Goal: Task Accomplishment & Management: Complete application form

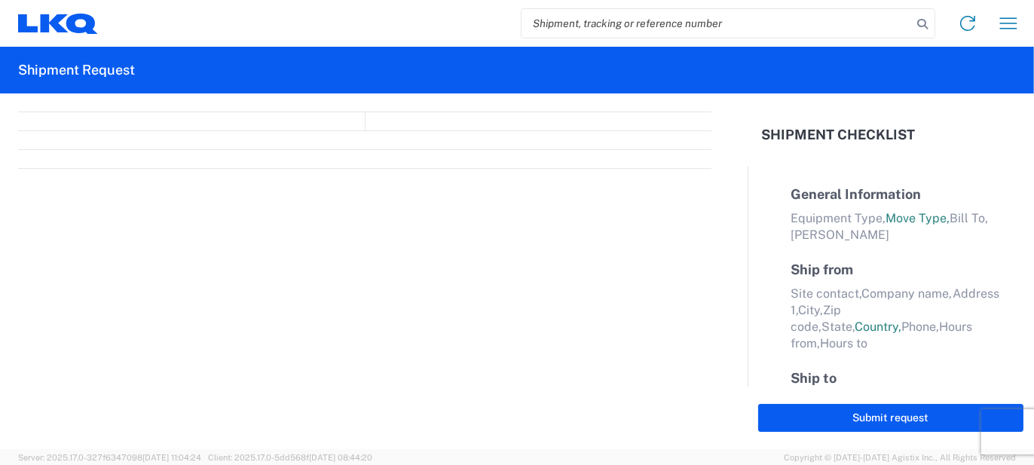
select select "FULL"
select select "LBS"
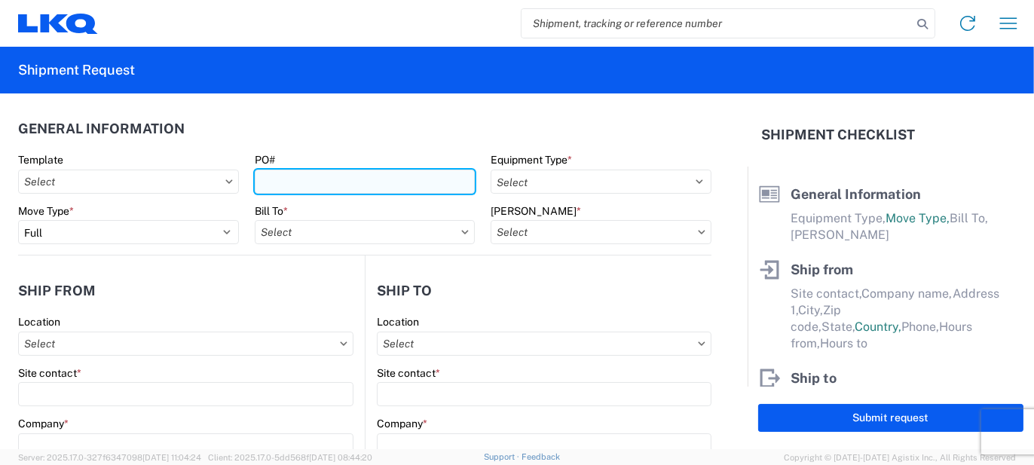
click at [335, 176] on input "PO#" at bounding box center [365, 182] width 221 height 24
type input "LO424820"
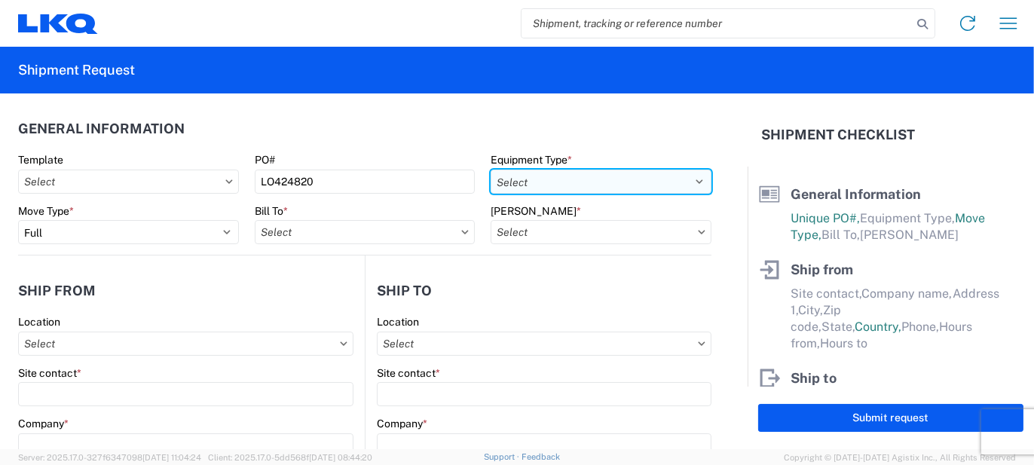
click at [611, 184] on select "Select 53’ Dry Van Flatbed Dropdeck (van) Lowboy (flatbed) Rail" at bounding box center [601, 182] width 221 height 24
select select "STDV"
click at [491, 170] on select "Select 53’ Dry Van Flatbed Dropdeck (van) Lowboy (flatbed) Rail" at bounding box center [601, 182] width 221 height 24
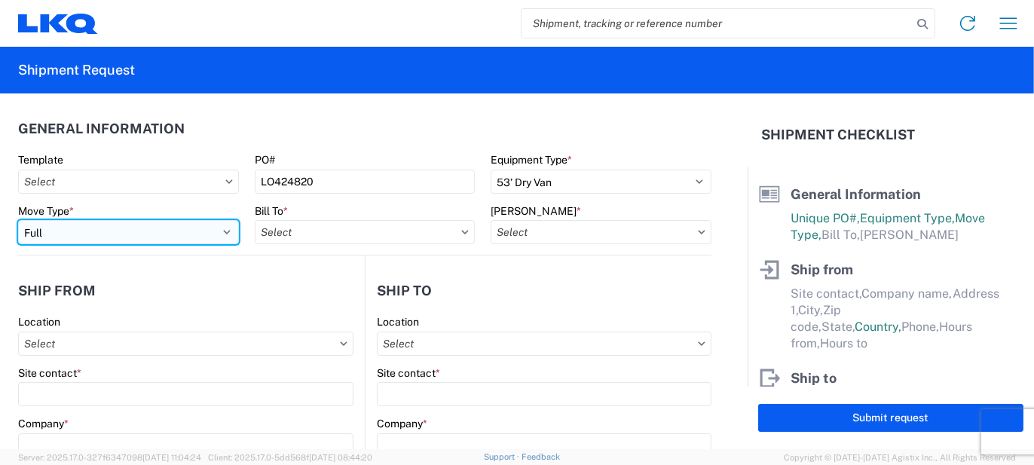
click at [151, 243] on select "Select Full Partial TL" at bounding box center [128, 232] width 221 height 24
select select "PARTIAL_TL"
click at [18, 220] on select "Select Full Partial TL" at bounding box center [128, 232] width 221 height 24
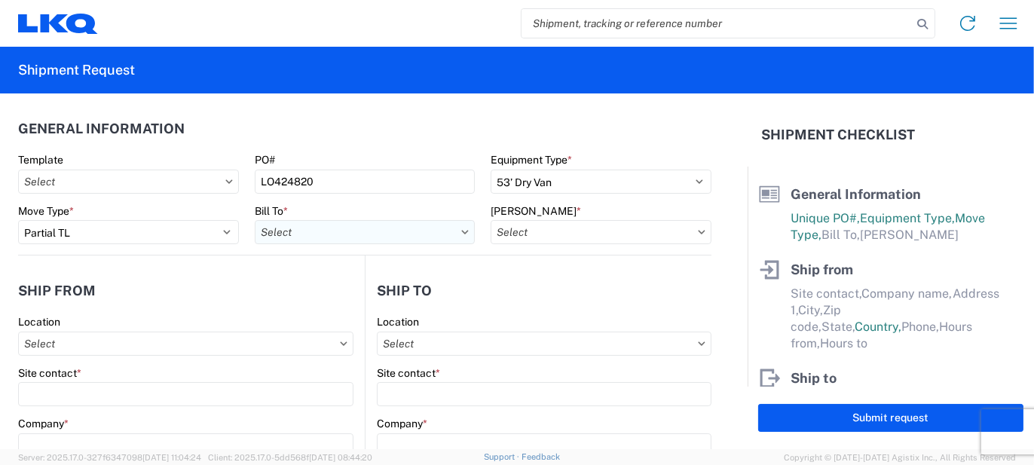
click at [265, 231] on input "Bill To *" at bounding box center [365, 232] width 221 height 24
drag, startPoint x: 284, startPoint y: 264, endPoint x: 292, endPoint y: 267, distance: 8.1
click at [286, 265] on input at bounding box center [387, 269] width 246 height 24
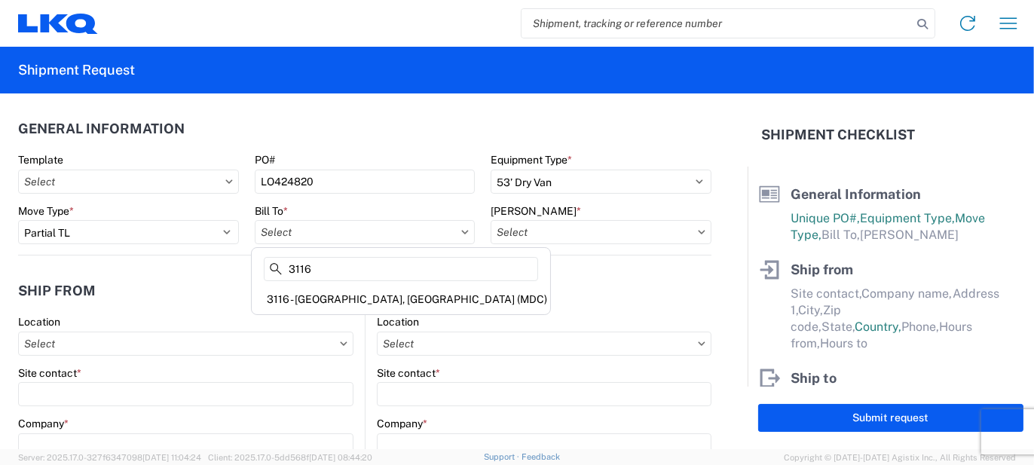
type input "3116"
click at [341, 296] on div "3116 - [GEOGRAPHIC_DATA], [GEOGRAPHIC_DATA] (MDC)" at bounding box center [401, 299] width 292 height 24
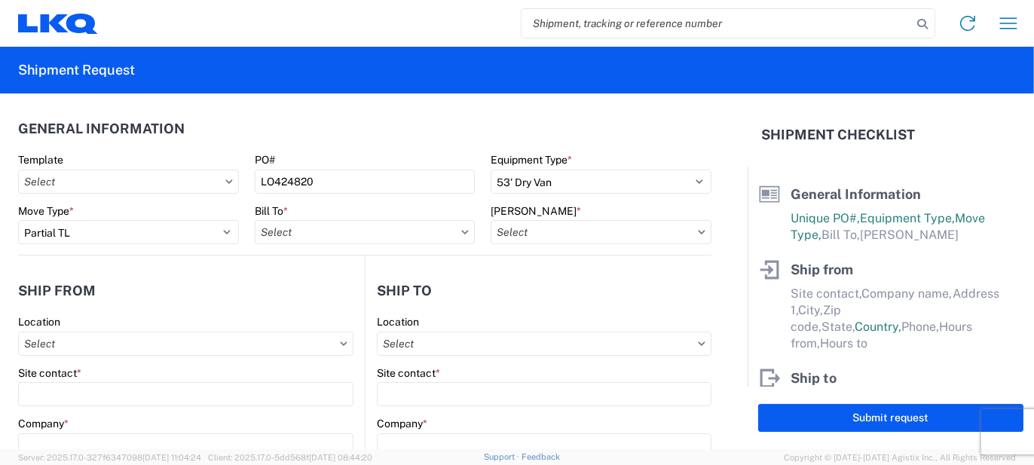
type input "3116 - [GEOGRAPHIC_DATA], [GEOGRAPHIC_DATA] (MDC)"
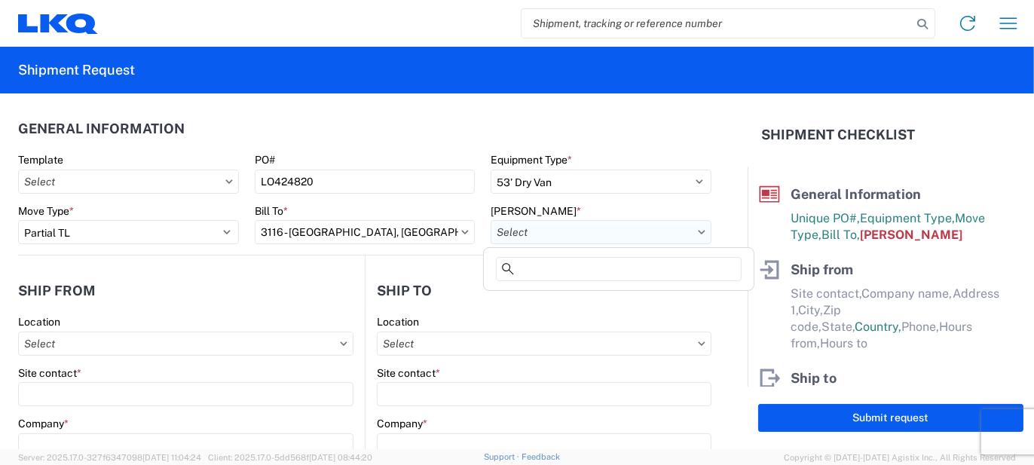
click at [588, 230] on input "[PERSON_NAME] *" at bounding box center [601, 232] width 221 height 24
click at [574, 271] on input at bounding box center [619, 269] width 246 height 24
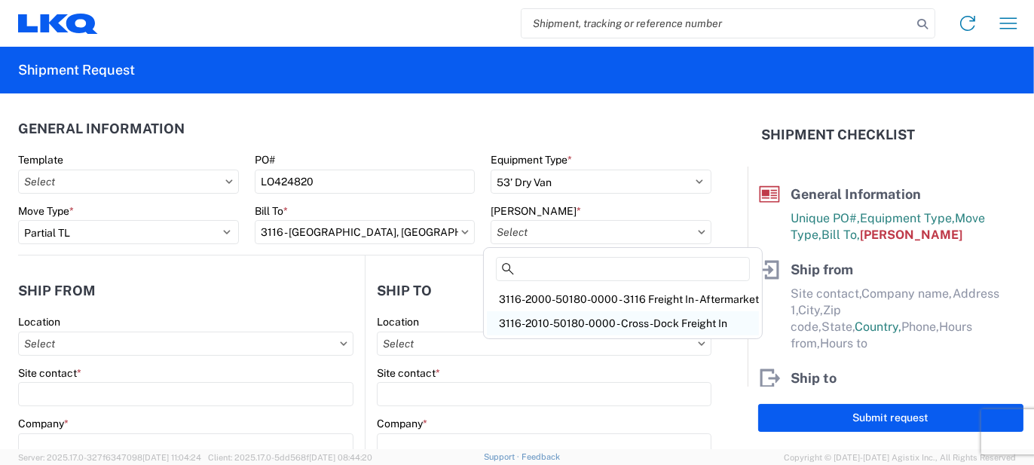
click at [590, 323] on div "3116-2010-50180-0000 - Cross-Dock Freight In" at bounding box center [623, 323] width 272 height 24
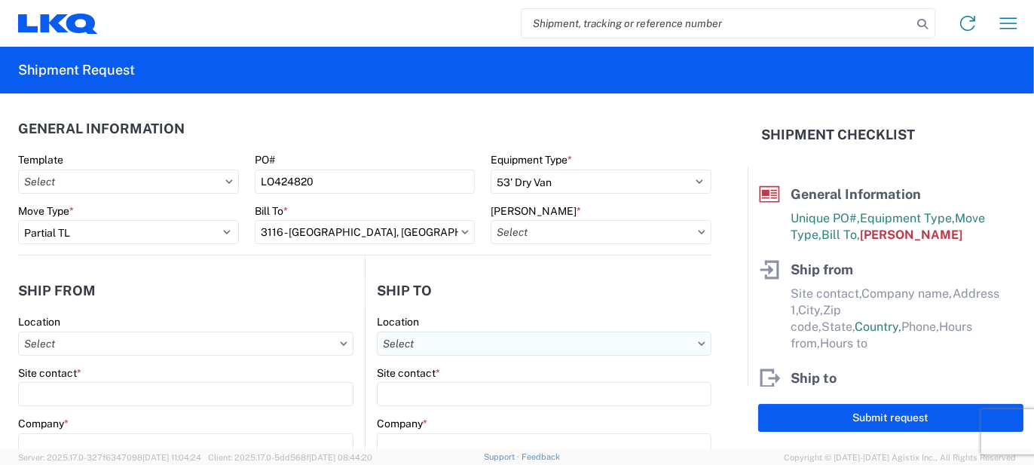
type input "3116-2010-50180-0000 - Cross-Dock Freight In"
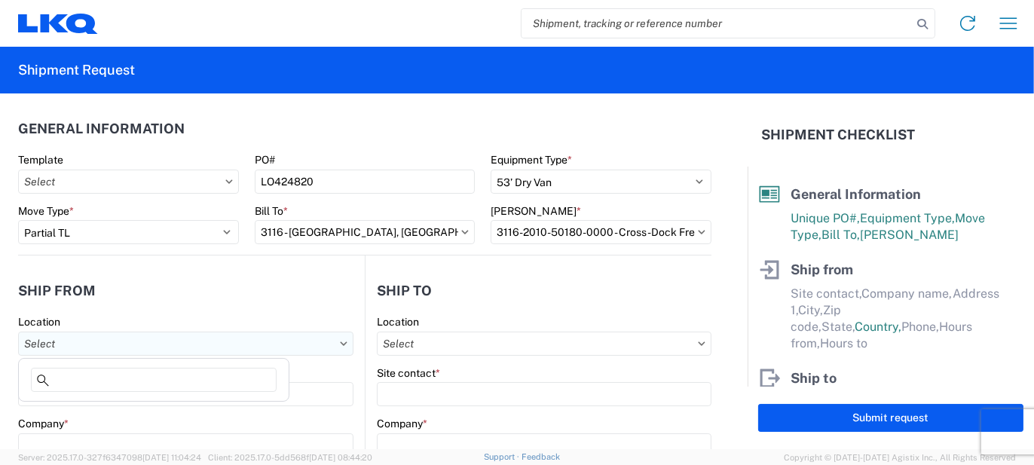
click at [106, 340] on input "Location" at bounding box center [185, 344] width 335 height 24
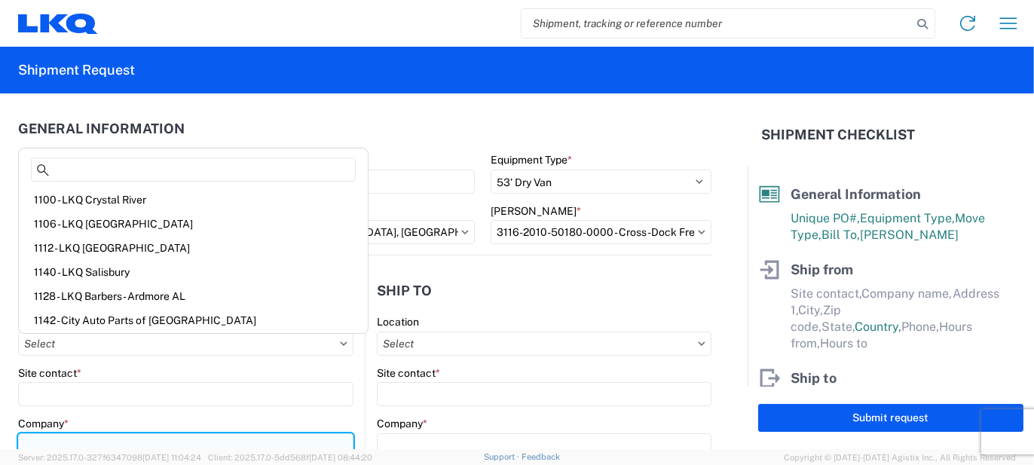
click at [54, 439] on input "Company *" at bounding box center [185, 445] width 335 height 24
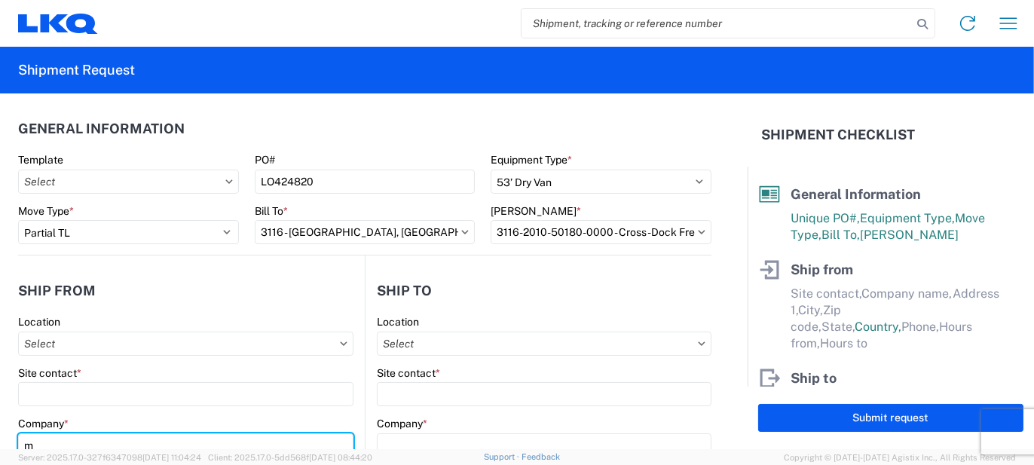
scroll to position [2, 0]
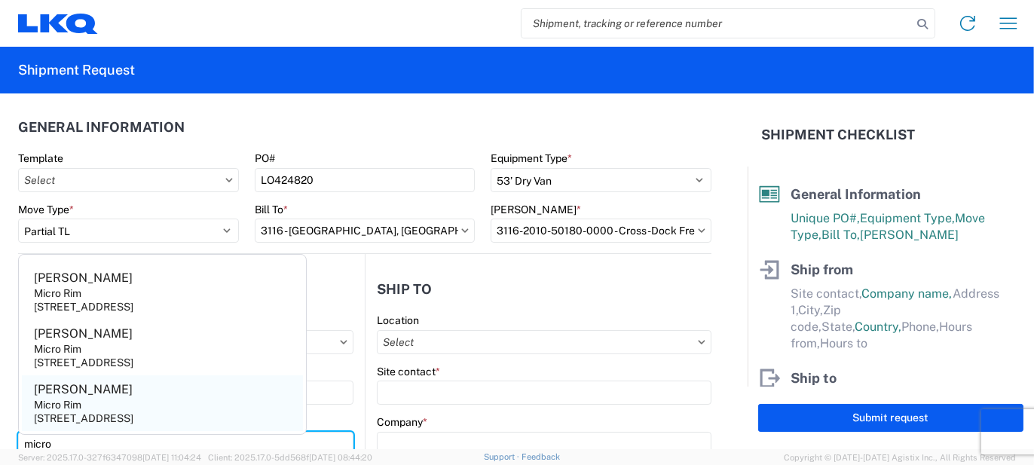
type input "micro"
type input "[PERSON_NAME]"
type input "Micro Rim"
type input "12800 E. 10 Mile"
type input "[PERSON_NAME]"
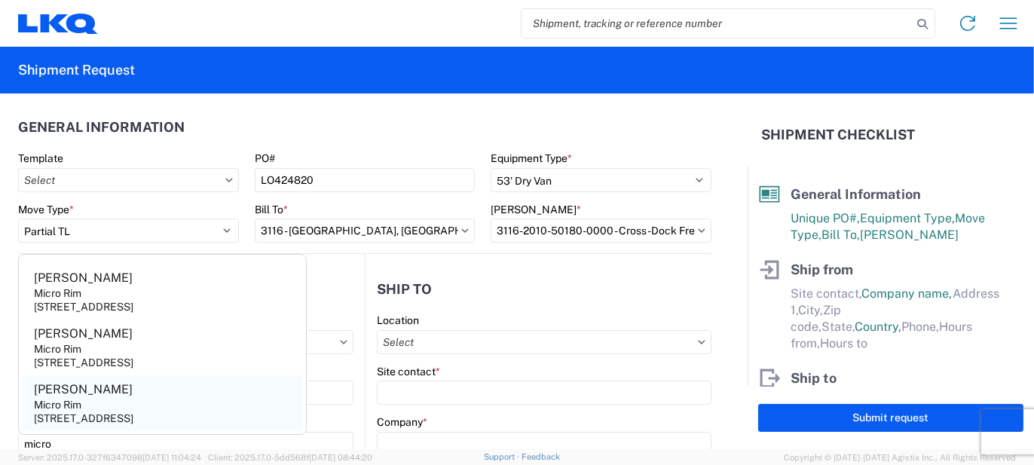
type input "48089"
select select "MI"
select select "US"
type input "[EMAIL_ADDRESS][DOMAIN_NAME]"
type input "[PHONE_NUMBER]"
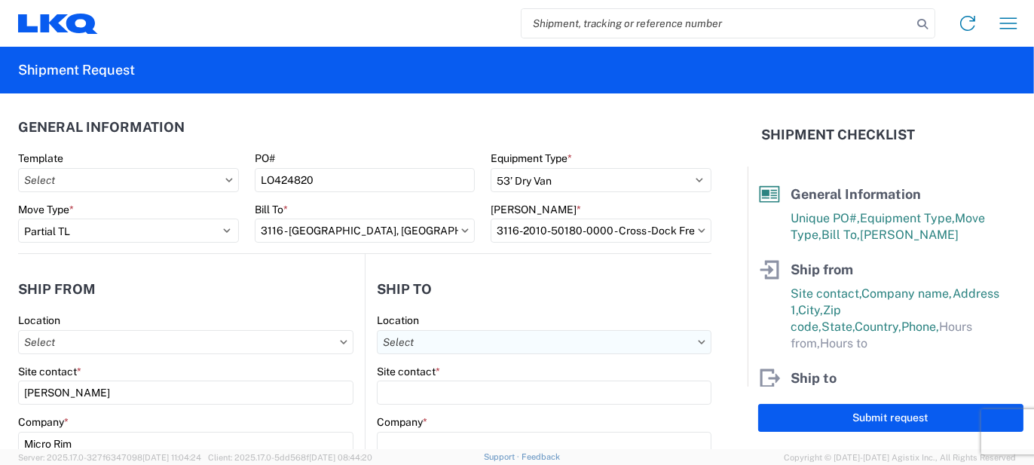
click at [423, 337] on input "Location" at bounding box center [544, 342] width 335 height 24
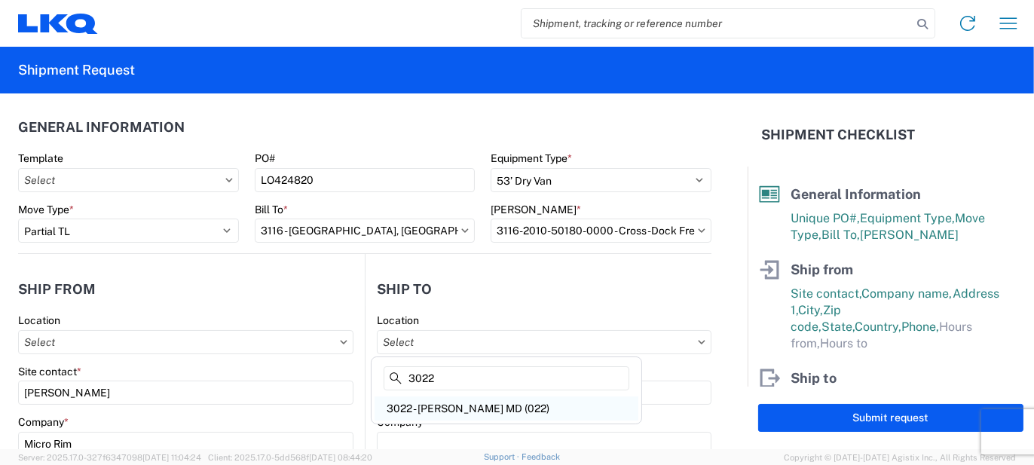
type input "3022"
click at [426, 407] on div "3022 - [PERSON_NAME] MD (022)" at bounding box center [507, 409] width 264 height 24
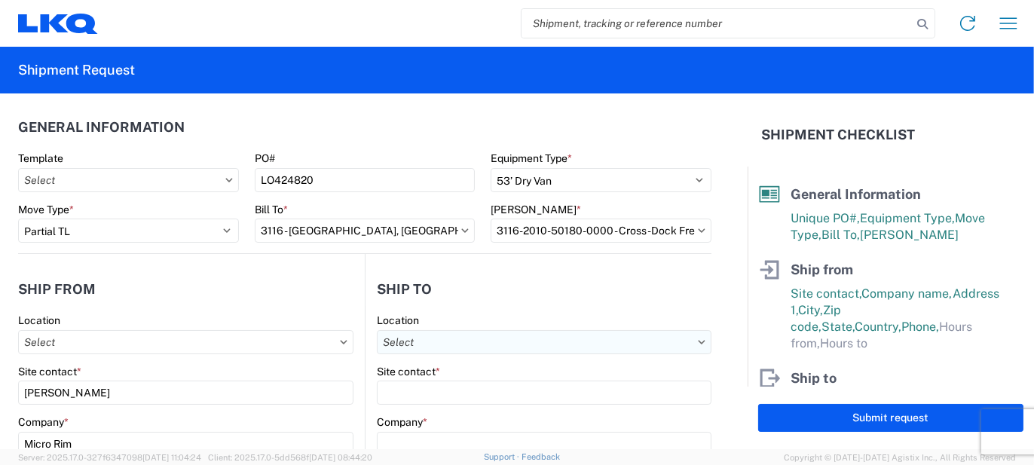
type input "3022 - [PERSON_NAME] MD (022)"
type input "LKQ Corporation"
type input "[STREET_ADDRESS]"
type input "Halethorpe"
type input "21227"
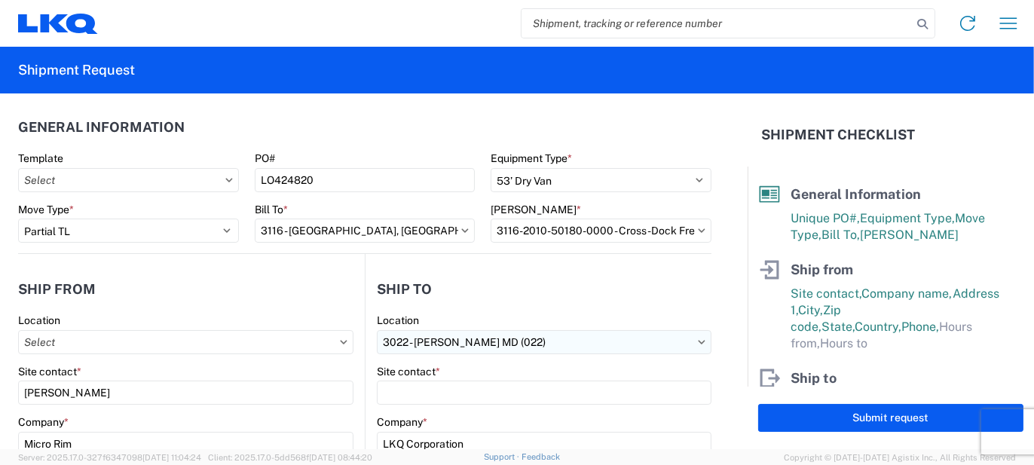
select select "US"
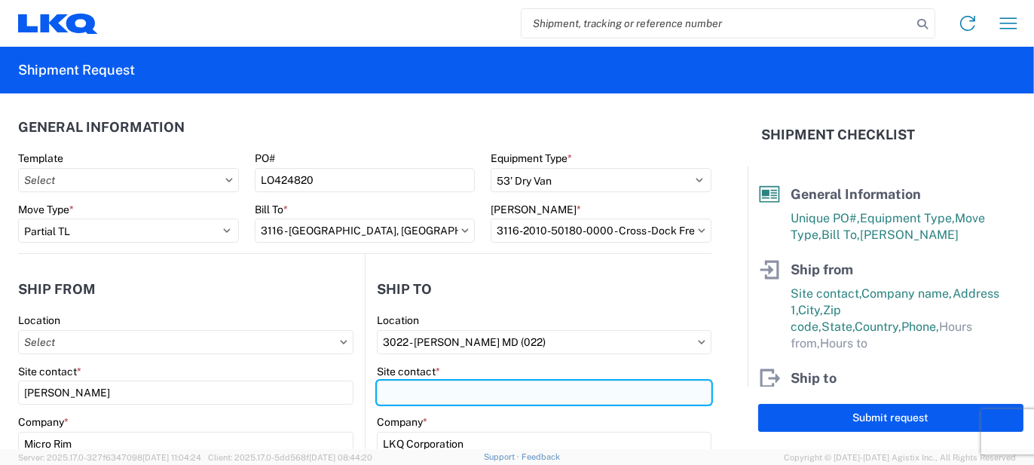
click at [392, 384] on input "Site contact *" at bounding box center [544, 393] width 335 height 24
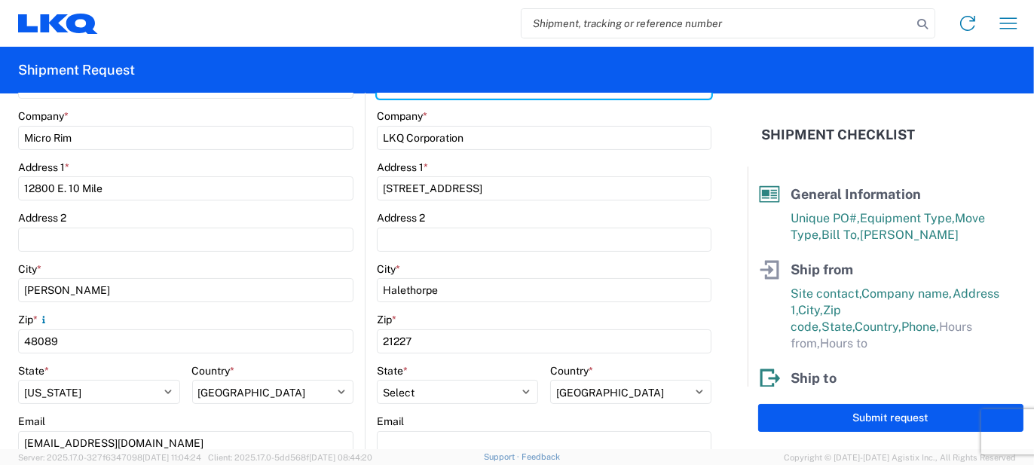
scroll to position [378, 0]
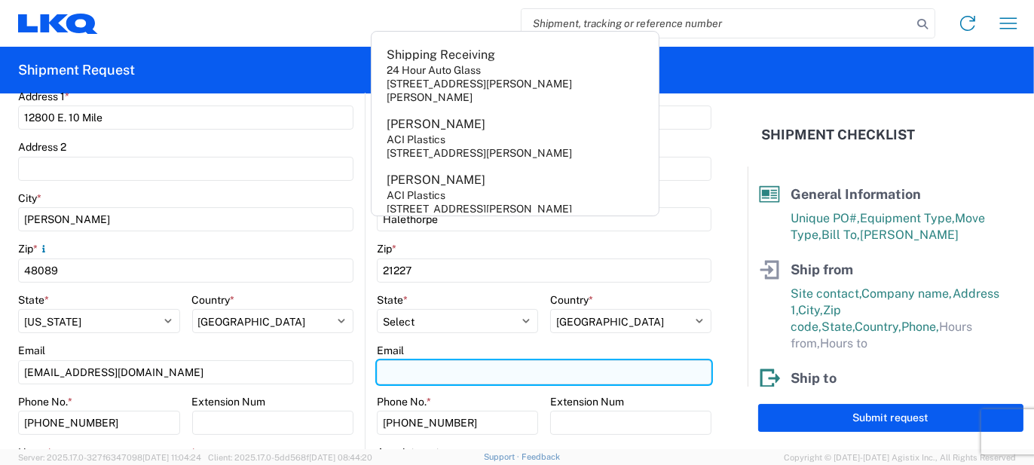
click at [394, 372] on input "Email" at bounding box center [544, 372] width 335 height 24
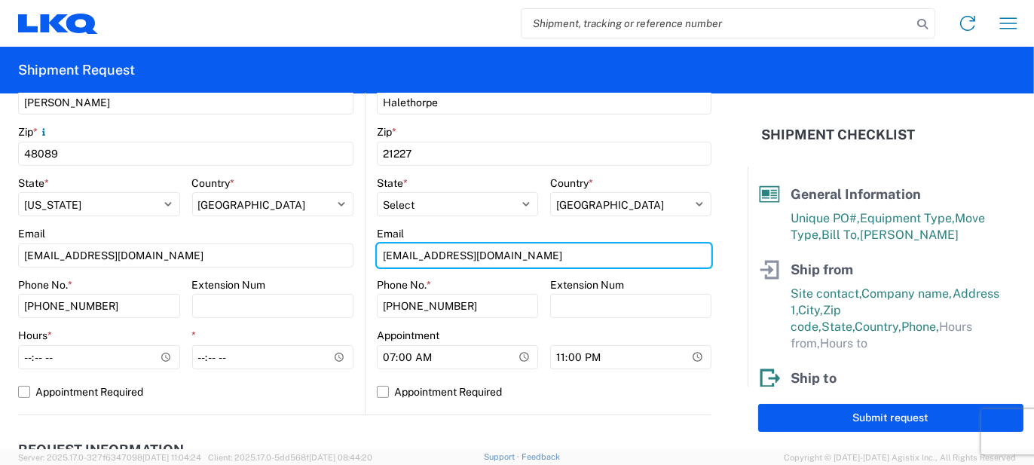
scroll to position [529, 0]
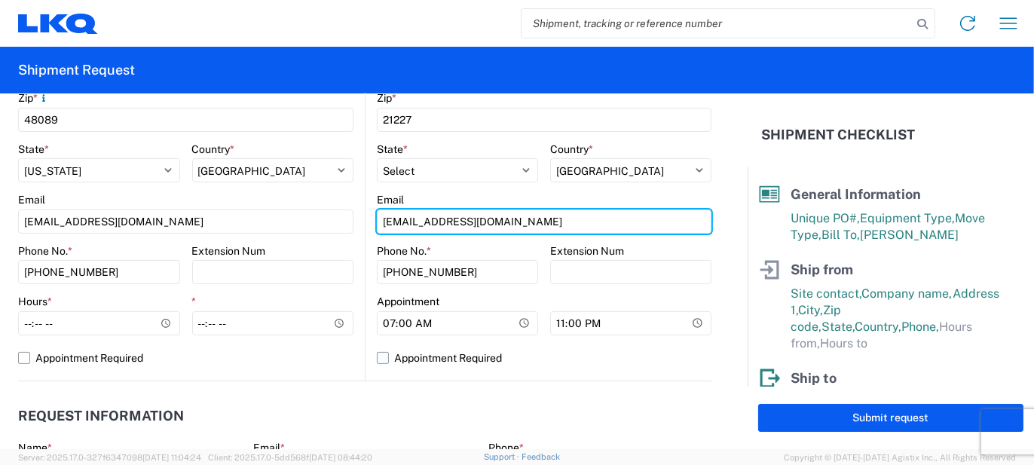
type input "[EMAIL_ADDRESS][DOMAIN_NAME]"
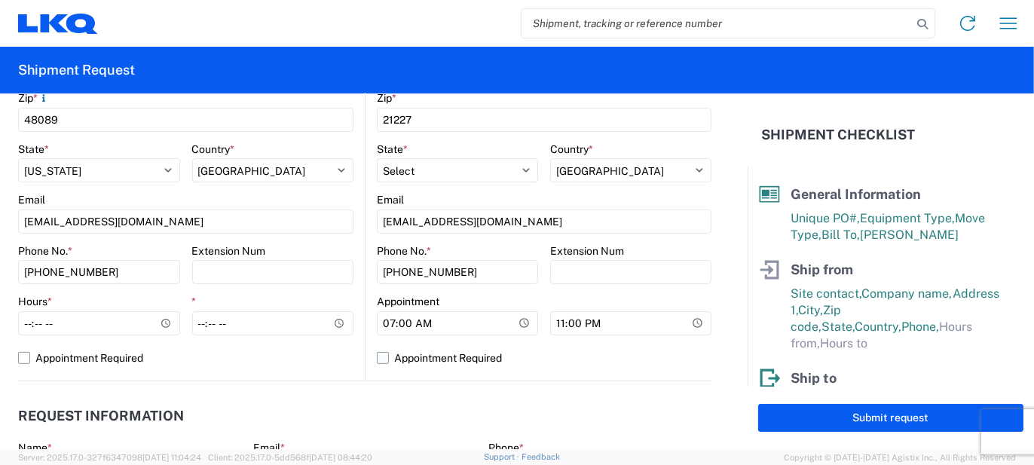
click at [377, 355] on label "Appointment Required" at bounding box center [544, 358] width 335 height 24
click at [0, 0] on input "Appointment Required" at bounding box center [0, 0] width 0 height 0
select select "US"
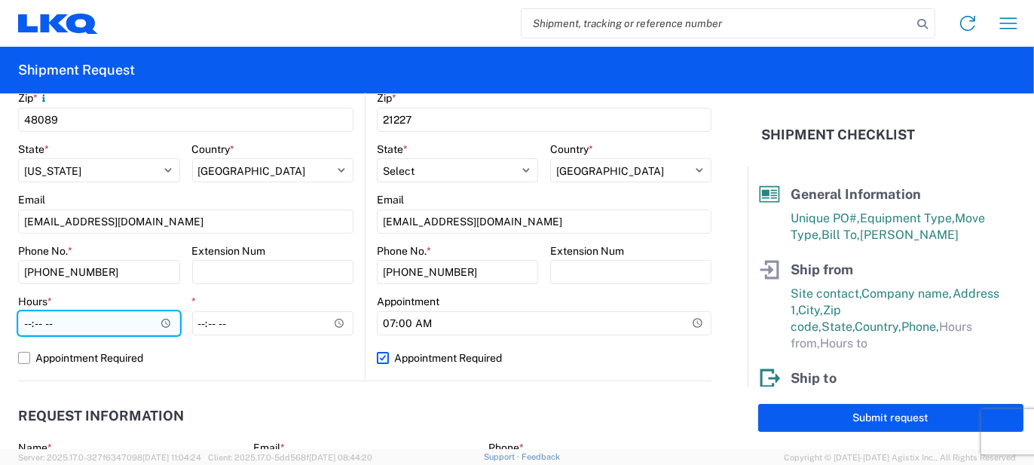
click at [139, 320] on input "Hours *" at bounding box center [99, 323] width 162 height 24
type input "07:00"
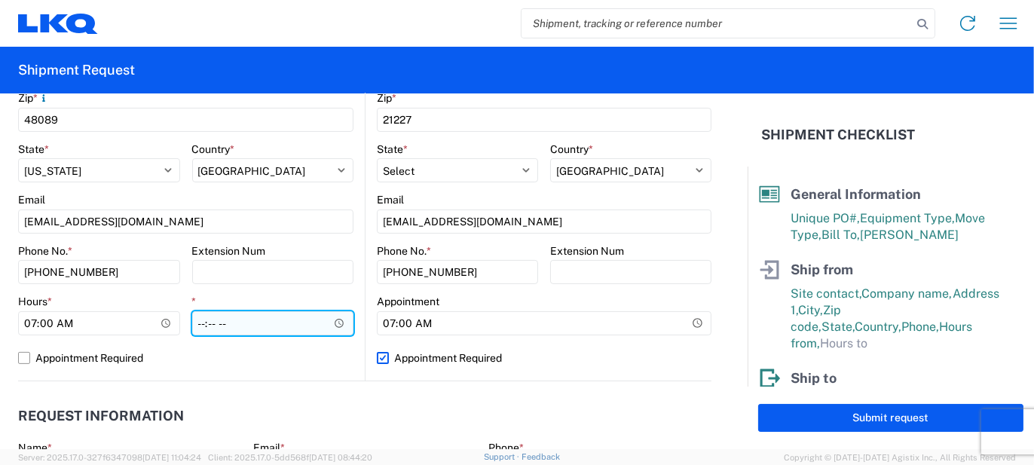
click at [200, 328] on input "*" at bounding box center [273, 323] width 162 height 24
type input "15:30"
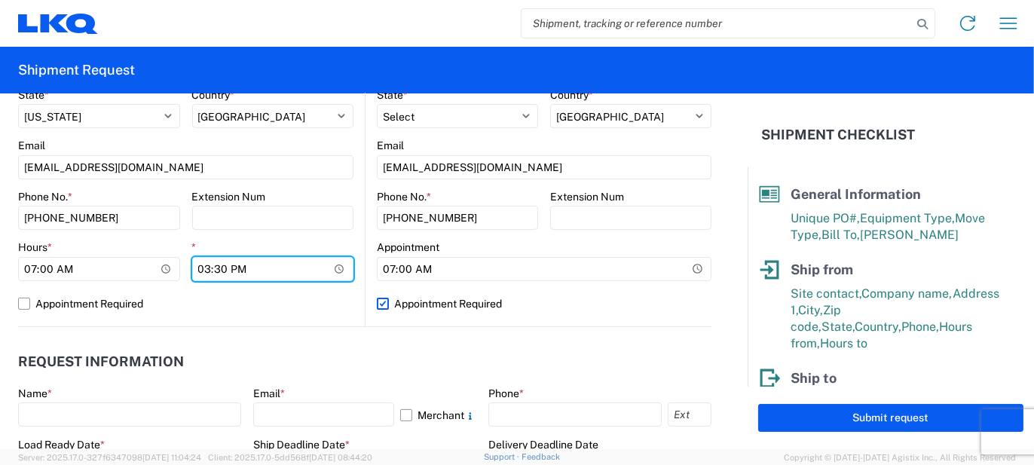
scroll to position [605, 0]
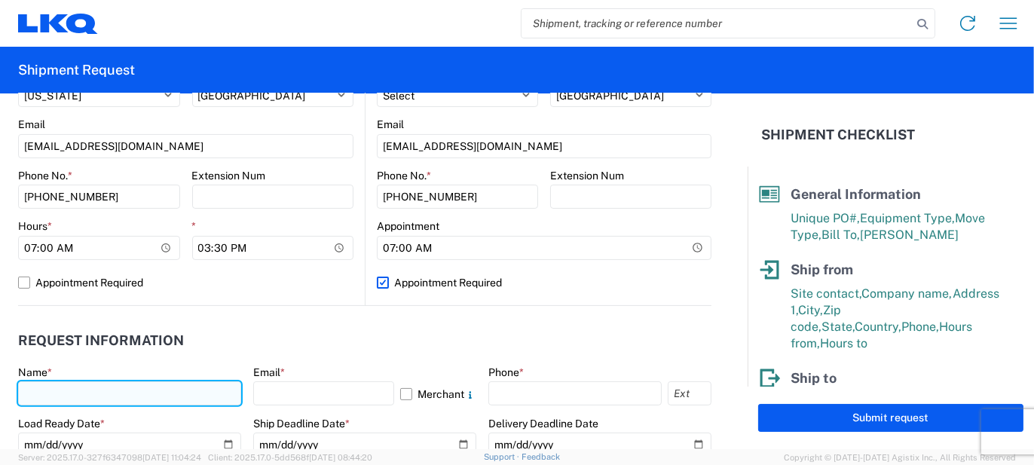
click at [156, 381] on input "text" at bounding box center [129, 393] width 223 height 24
type input "[PERSON_NAME]"
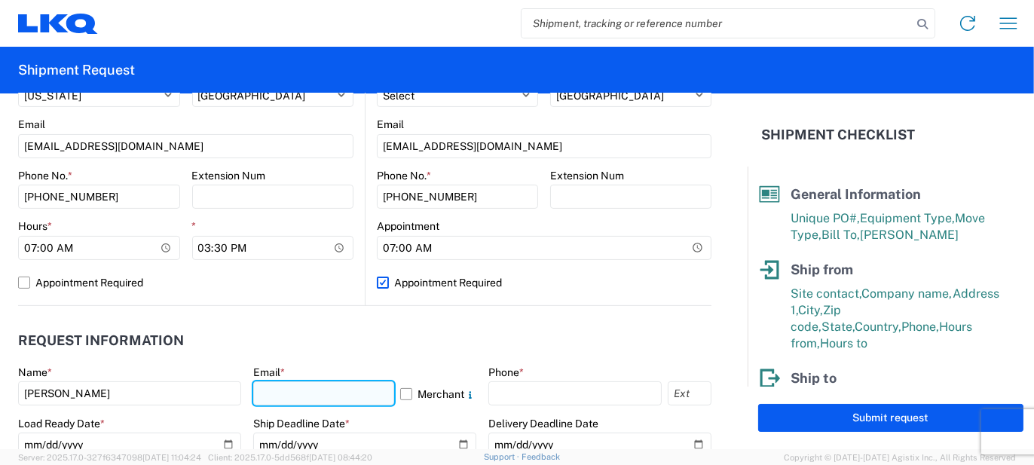
click at [324, 391] on input "text" at bounding box center [323, 393] width 141 height 24
type input "[EMAIL_ADDRESS][PERSON_NAME][DOMAIN_NAME]"
click at [418, 408] on agx-form-control-wrapper-v2 "Email * [EMAIL_ADDRESS][PERSON_NAME][DOMAIN_NAME] Merchant" at bounding box center [364, 391] width 223 height 51
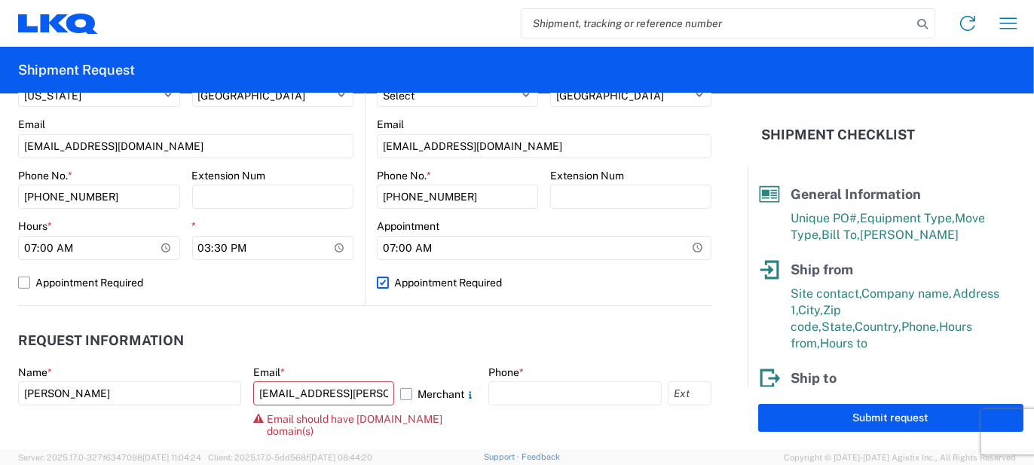
click at [425, 402] on label "Merchant" at bounding box center [438, 393] width 76 height 24
click at [0, 0] on input "Merchant" at bounding box center [0, 0] width 0 height 0
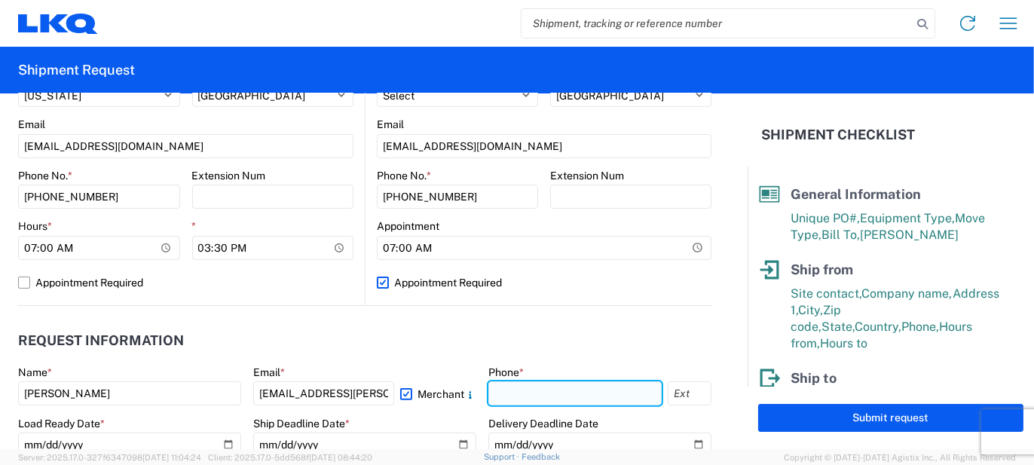
click at [534, 387] on input "text" at bounding box center [574, 393] width 173 height 24
type input "5862551686"
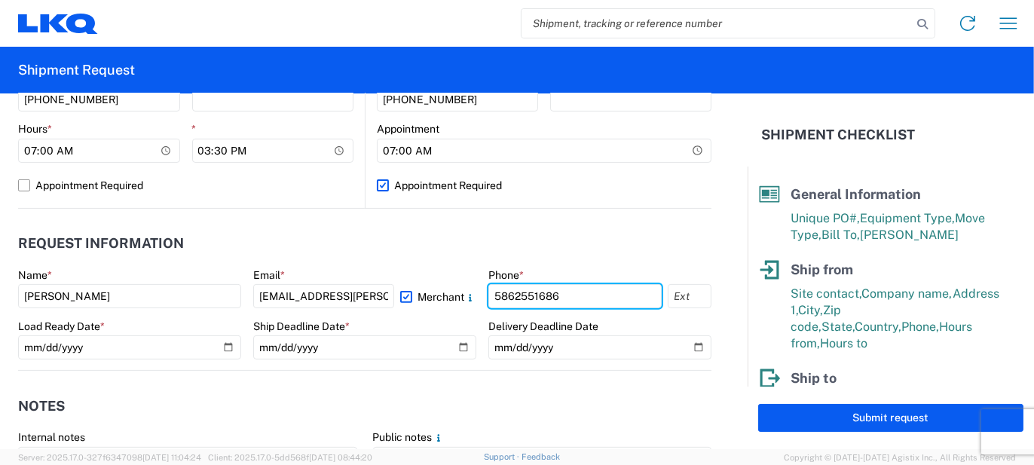
scroll to position [831, 0]
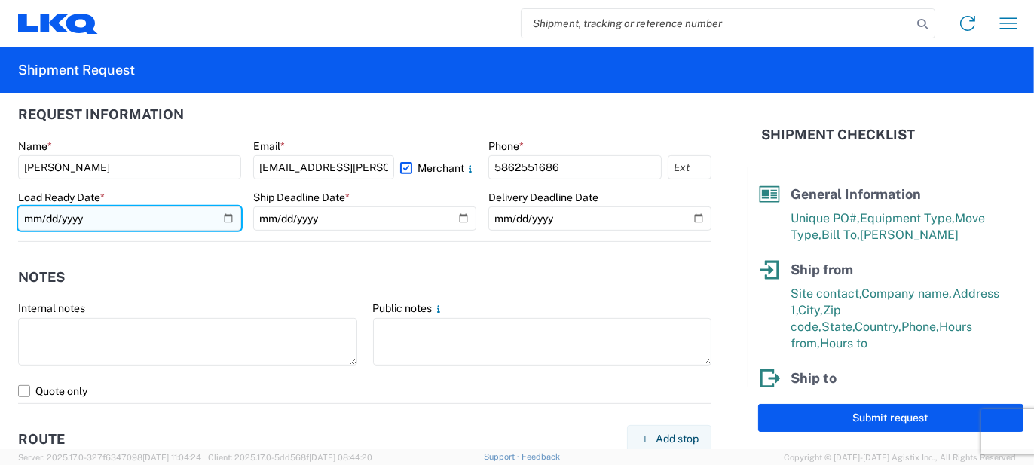
click at [230, 222] on input "date" at bounding box center [129, 219] width 223 height 24
type input "[DATE]"
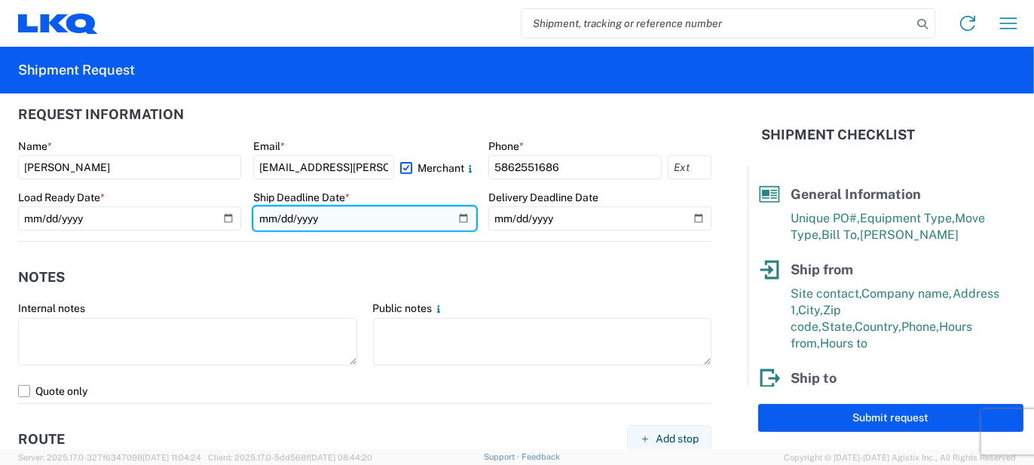
click at [452, 220] on input "date" at bounding box center [364, 219] width 223 height 24
click at [454, 216] on input "[DATE]" at bounding box center [364, 219] width 223 height 24
type input "[DATE]"
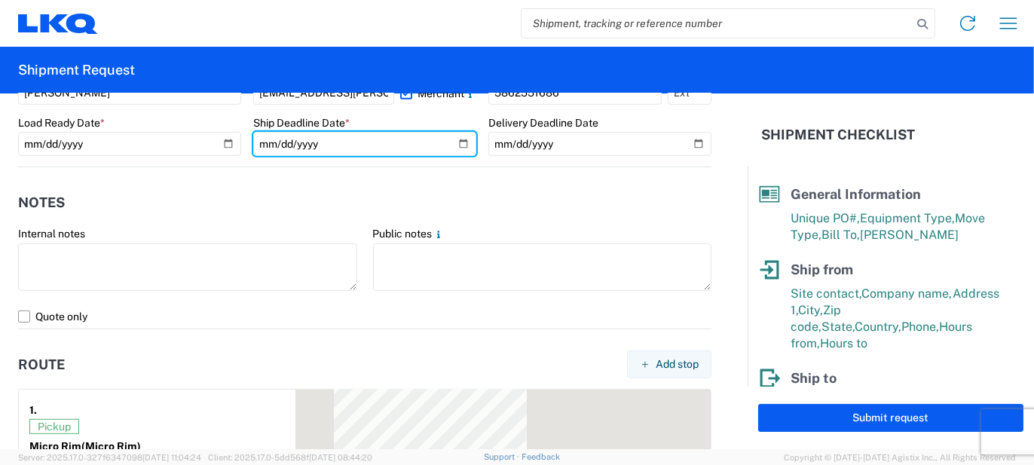
scroll to position [906, 0]
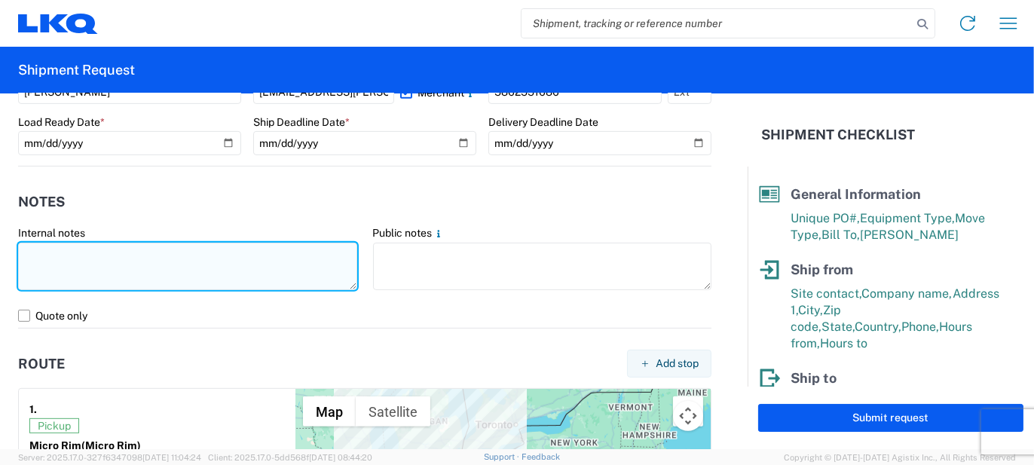
click at [313, 269] on textarea at bounding box center [187, 266] width 339 height 47
type textarea "121pcs, 28 boxes, 7 skids, 77x48x103 NEED SWING DOORS"
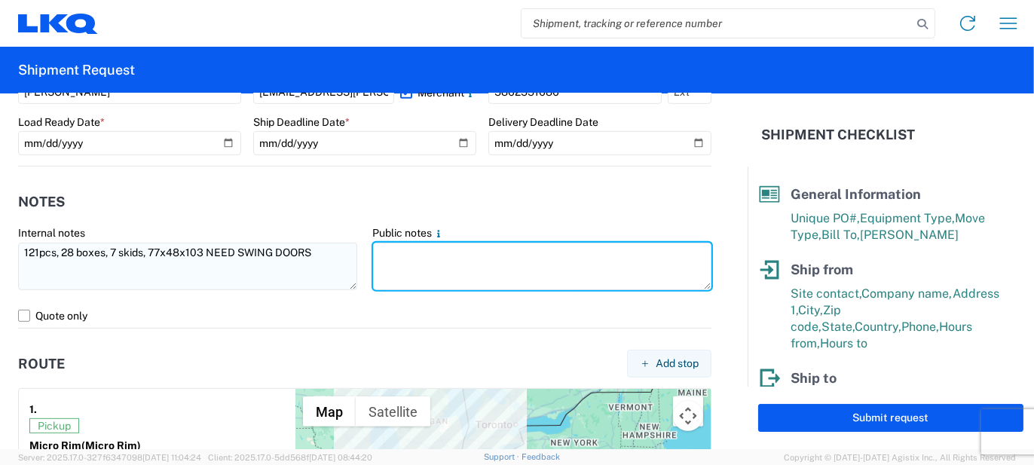
paste textarea "121pcs, 28 boxes, 7 skids, 77x48x103 NEED SWING DOORS"
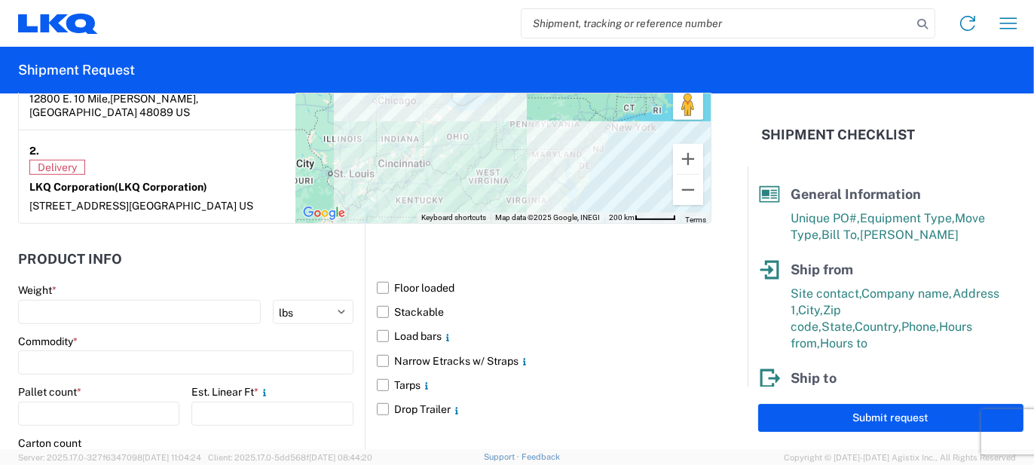
scroll to position [1283, 0]
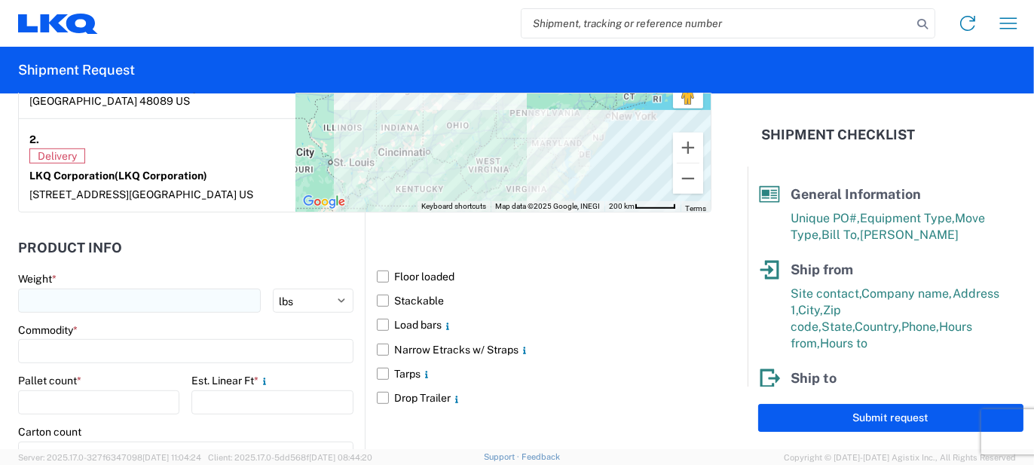
type textarea "121pcs, 28 boxes, 7 skids, 77x48x103 NEED SWING DOORS"
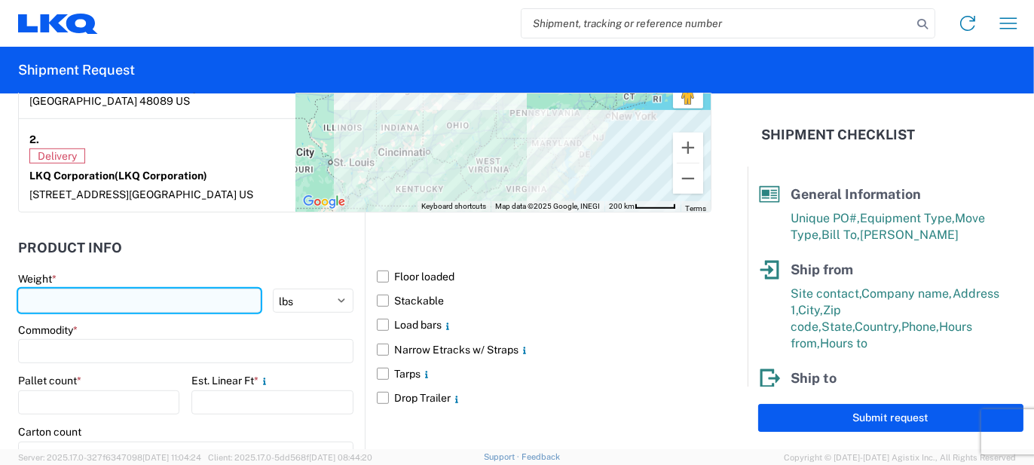
click at [152, 289] on input "number" at bounding box center [139, 301] width 243 height 24
type input "2800"
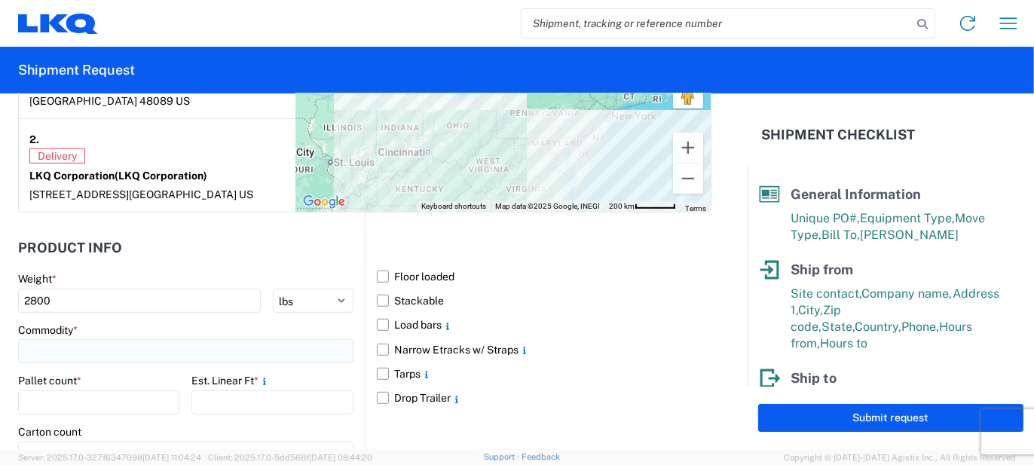
click at [106, 341] on input at bounding box center [185, 351] width 335 height 24
click at [92, 366] on input at bounding box center [154, 372] width 246 height 24
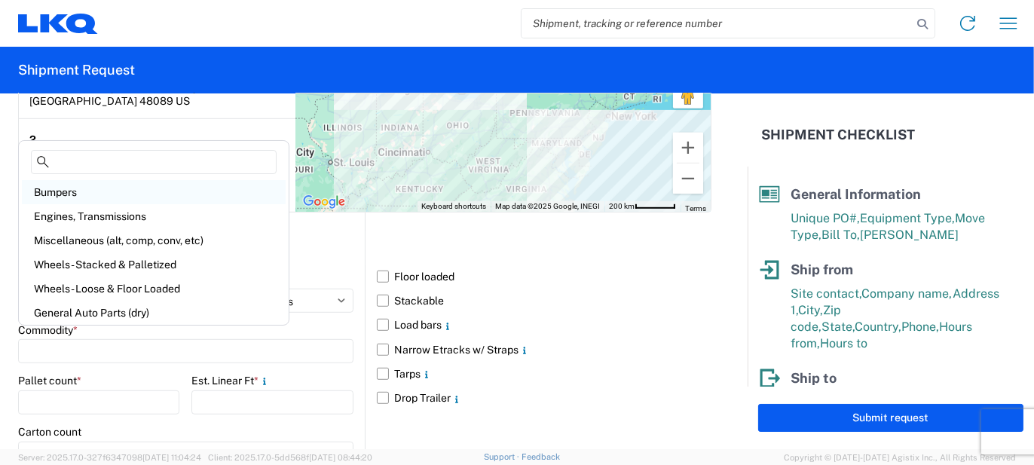
click at [115, 189] on div "Bumpers" at bounding box center [154, 192] width 264 height 24
type input "Bumpers"
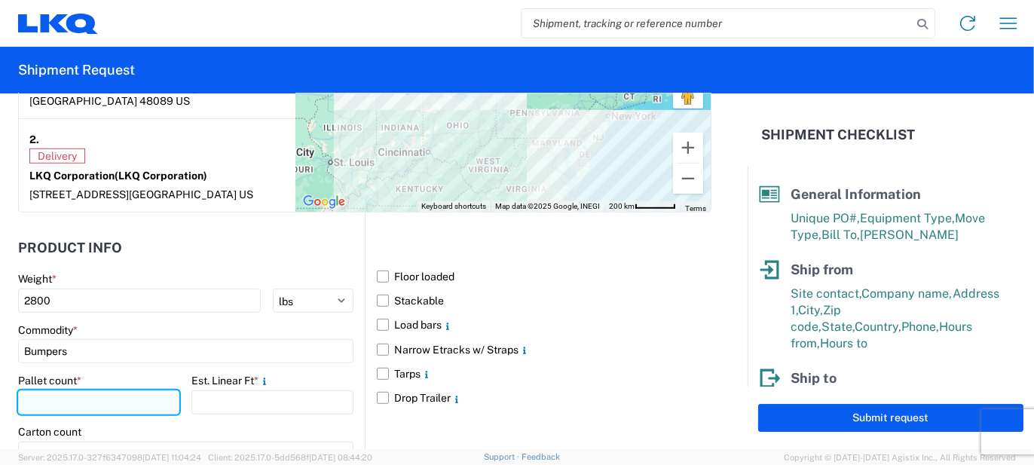
click at [58, 390] on input "number" at bounding box center [98, 402] width 161 height 24
type input "7"
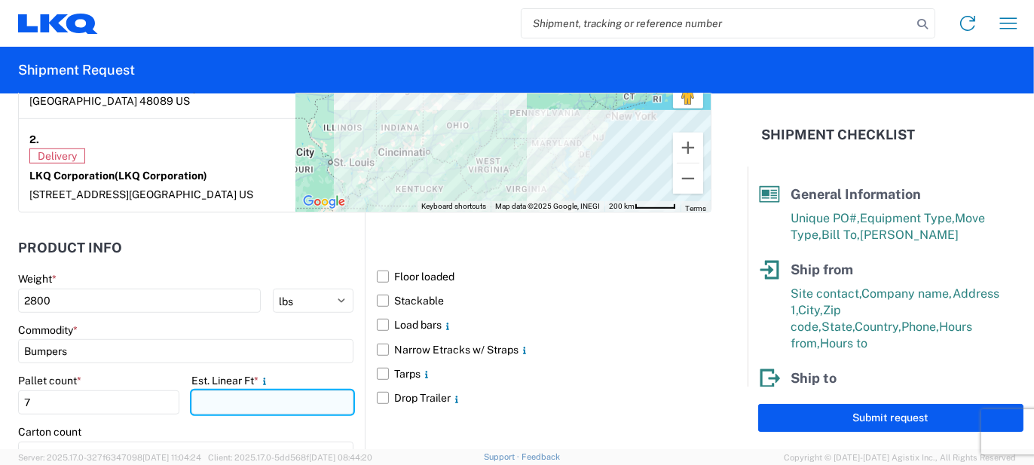
click at [206, 390] on input "number" at bounding box center [271, 402] width 161 height 24
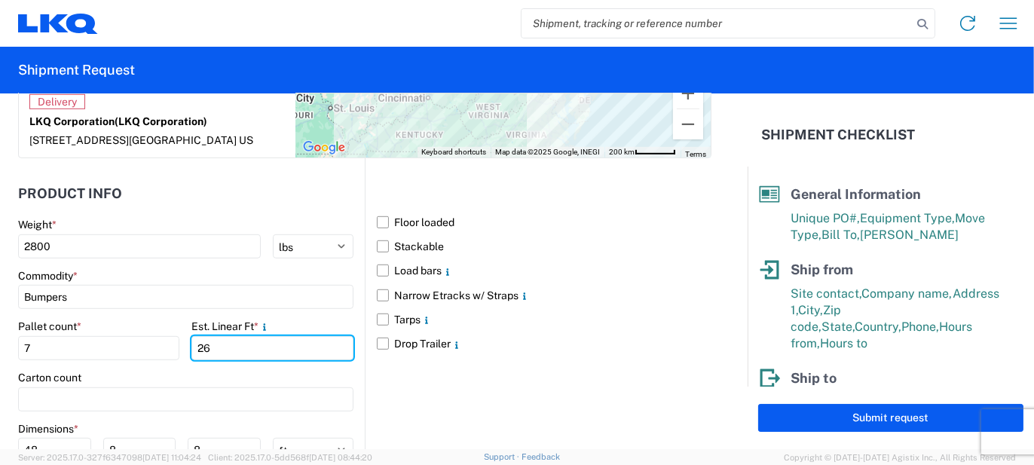
scroll to position [1358, 0]
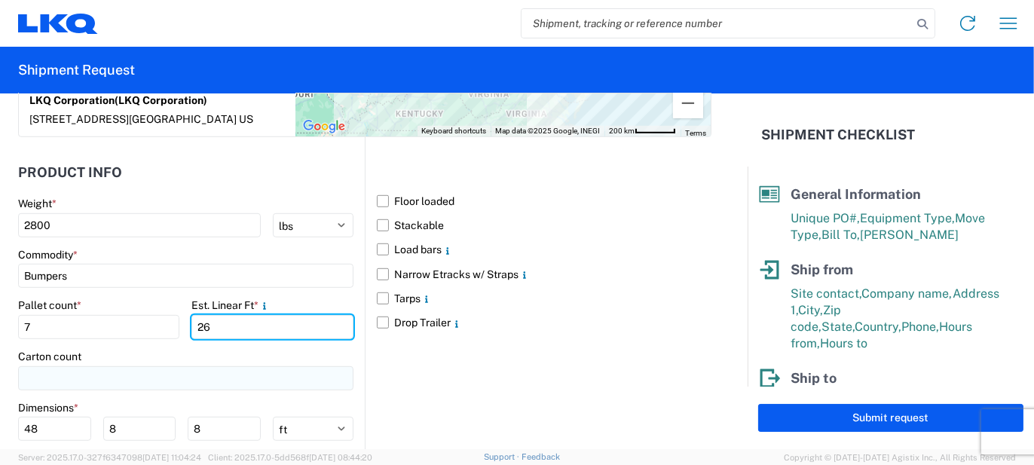
type input "26"
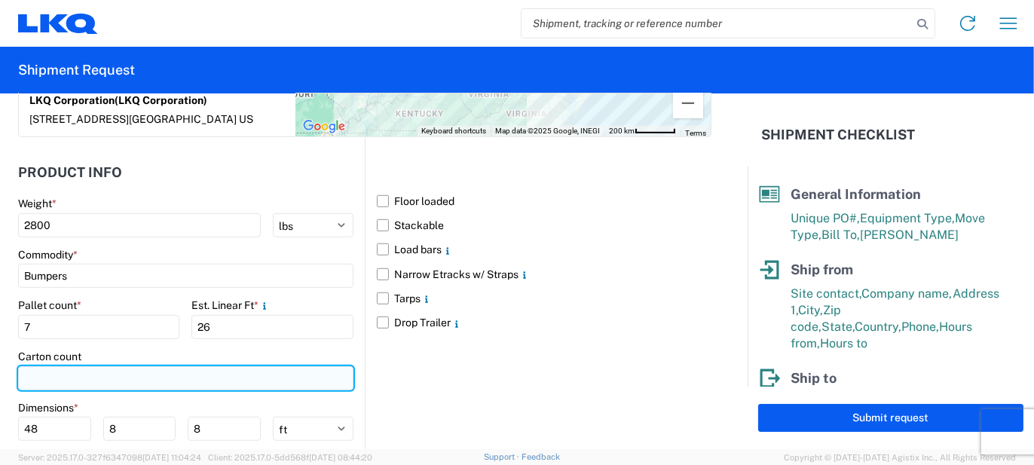
click at [114, 370] on input "number" at bounding box center [185, 378] width 335 height 24
type input "28"
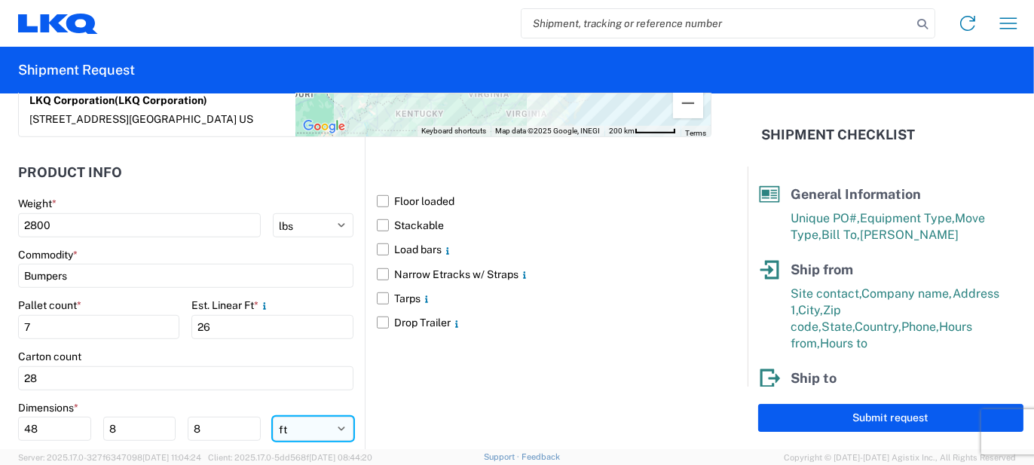
click at [316, 417] on select "ft in cm" at bounding box center [313, 429] width 81 height 24
select select "IN"
click at [273, 417] on select "ft in cm" at bounding box center [313, 429] width 81 height 24
type input "576"
type input "96"
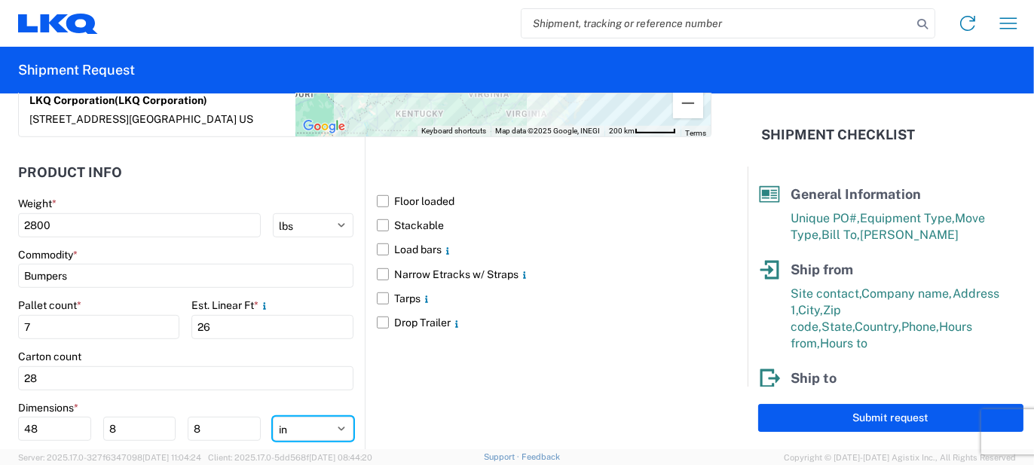
type input "96"
click at [72, 417] on input "576" at bounding box center [54, 429] width 73 height 24
type input "77"
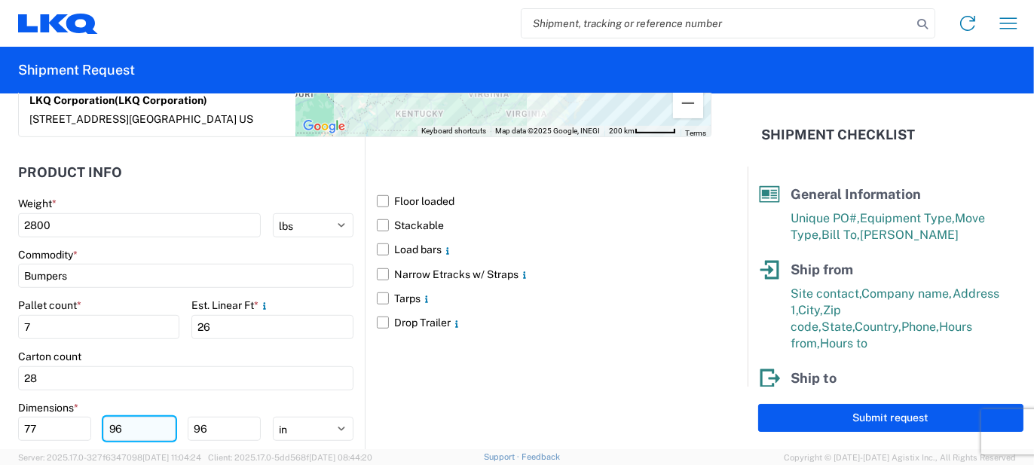
click at [122, 419] on input "96" at bounding box center [139, 429] width 73 height 24
type input "48"
click at [199, 417] on input "96" at bounding box center [224, 429] width 73 height 24
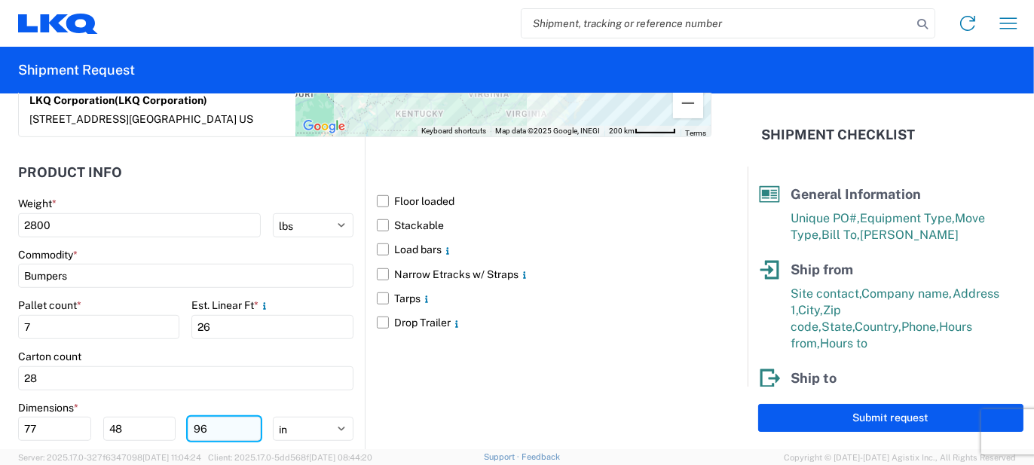
click at [199, 417] on input "96" at bounding box center [224, 429] width 73 height 24
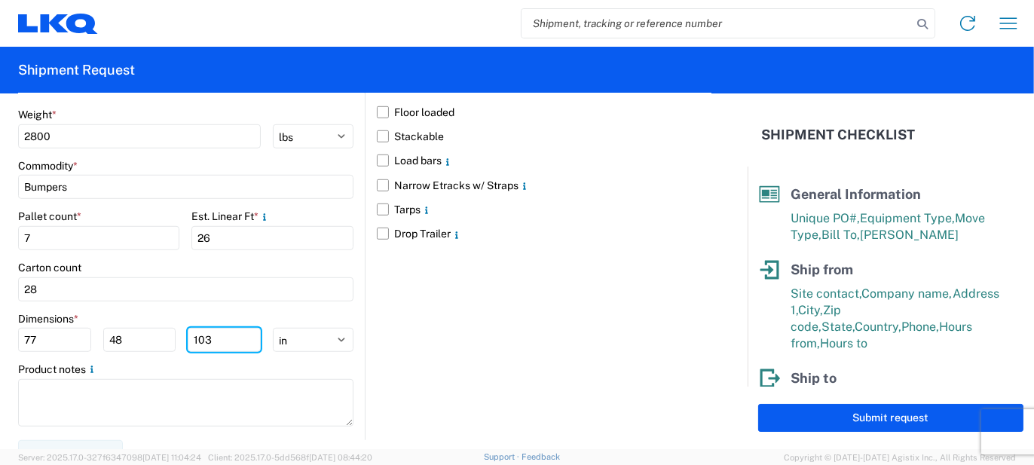
scroll to position [1449, 0]
type input "103"
click at [138, 412] on main "Weight * 2800 kgs lbs Commodity * Bumpers Pallet count * 7 Est. Linear Ft * 26 …" at bounding box center [191, 272] width 347 height 332
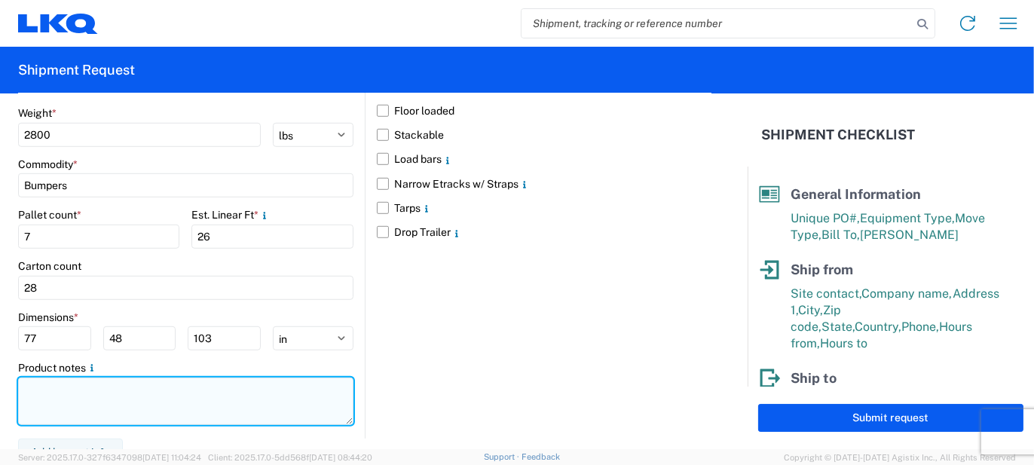
click at [146, 393] on textarea at bounding box center [185, 401] width 335 height 47
paste textarea "121pcs, 28 boxes, 7 skids, 77x48x103 NEED SWING DOORS"
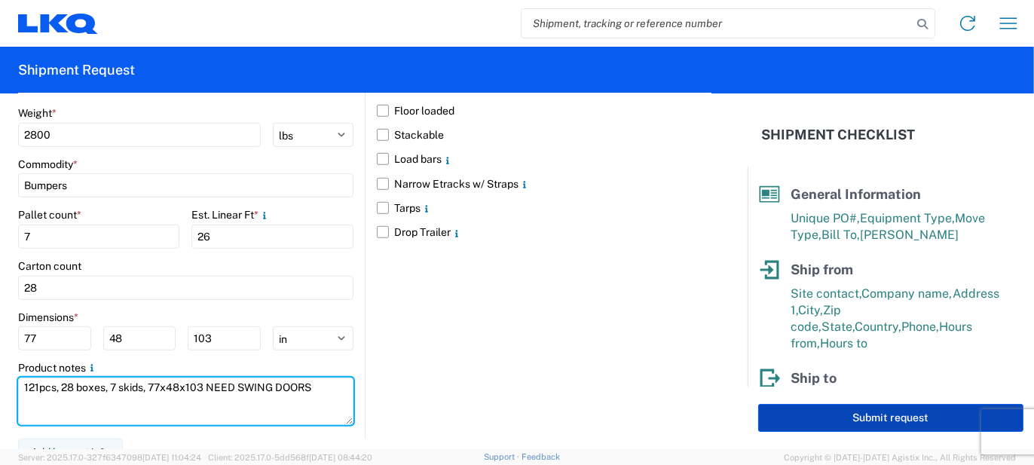
type textarea "121pcs, 28 boxes, 7 skids, 77x48x103 NEED SWING DOORS"
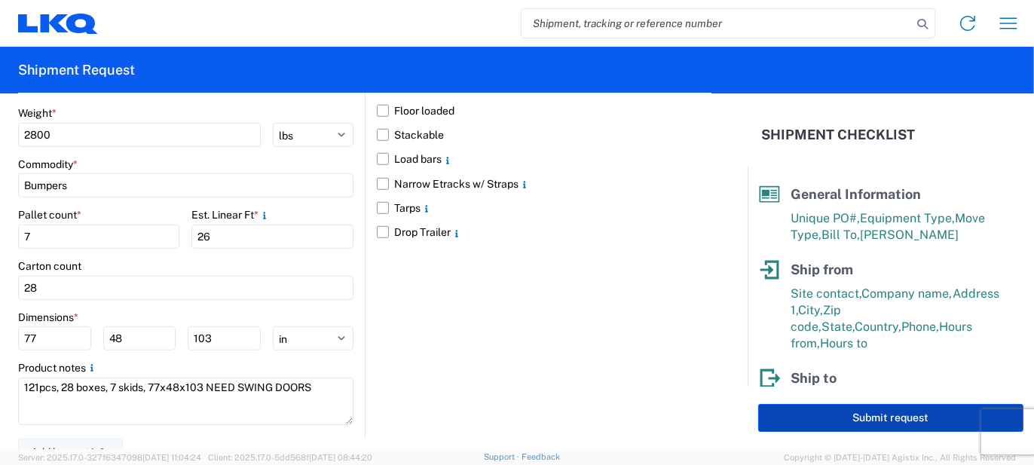
click at [840, 409] on button "Submit request" at bounding box center [890, 418] width 265 height 28
select select "MI"
select select "US"
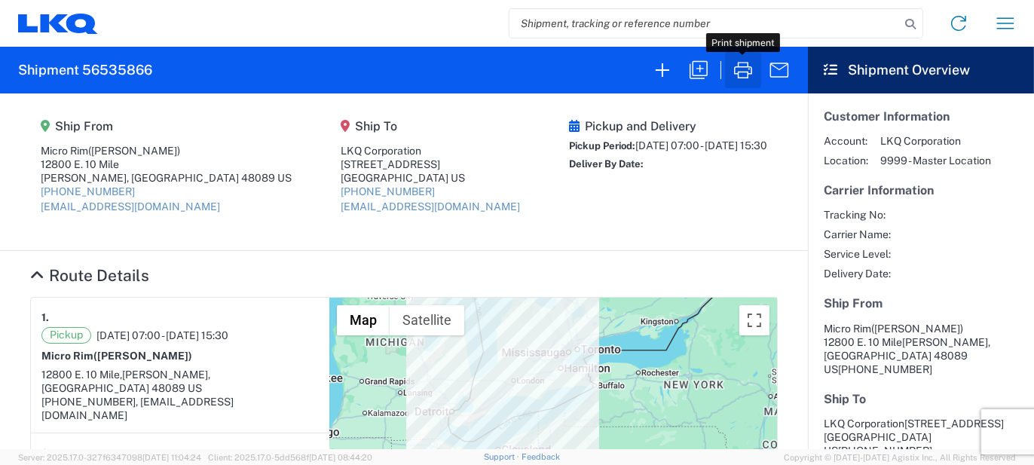
click at [745, 75] on icon "button" at bounding box center [743, 70] width 24 height 24
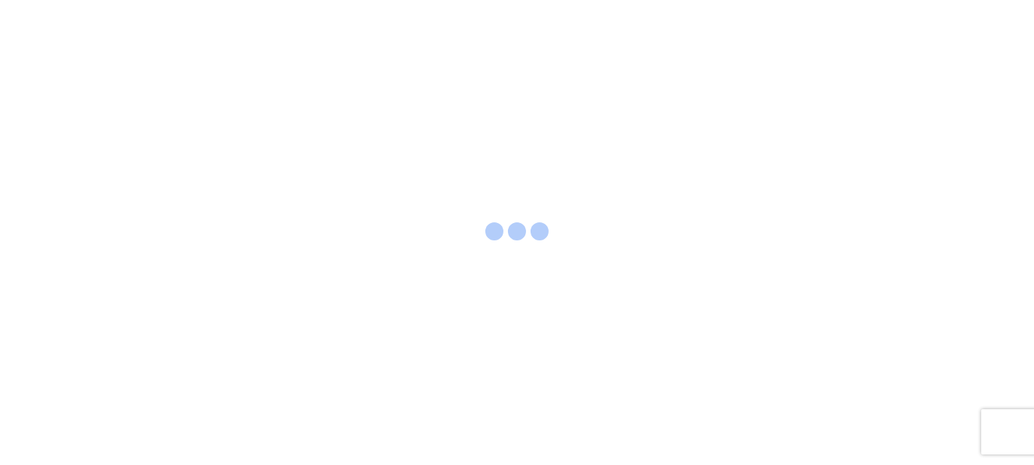
select select "FULL"
select select "LBS"
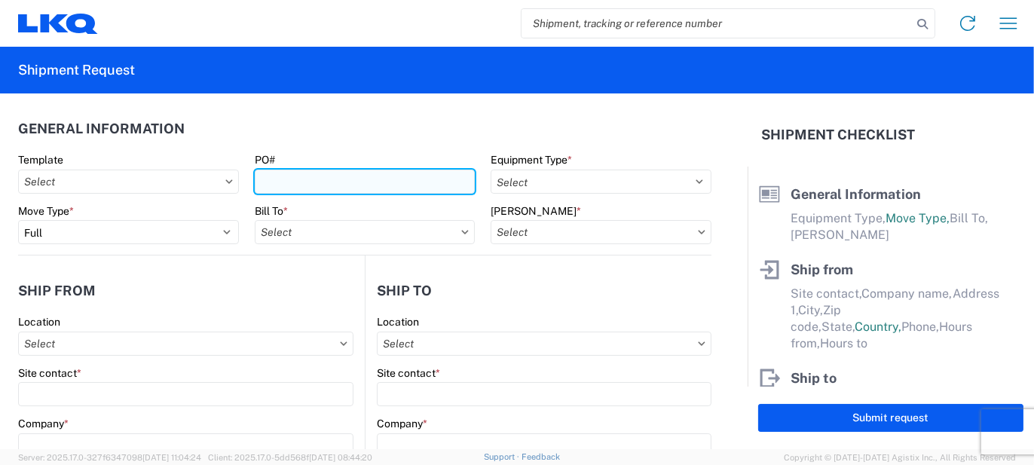
click at [296, 188] on input "PO#" at bounding box center [365, 182] width 221 height 24
type input "FO257786"
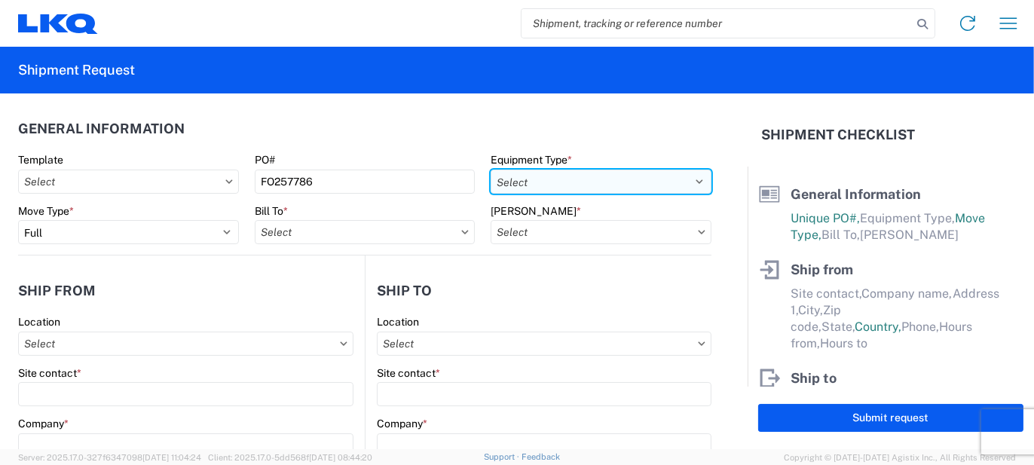
click at [554, 192] on select "Select 53’ Dry Van Flatbed Dropdeck (van) Lowboy (flatbed) Rail" at bounding box center [601, 182] width 221 height 24
select select "STDV"
click at [491, 170] on select "Select 53’ Dry Van Flatbed Dropdeck (van) Lowboy (flatbed) Rail" at bounding box center [601, 182] width 221 height 24
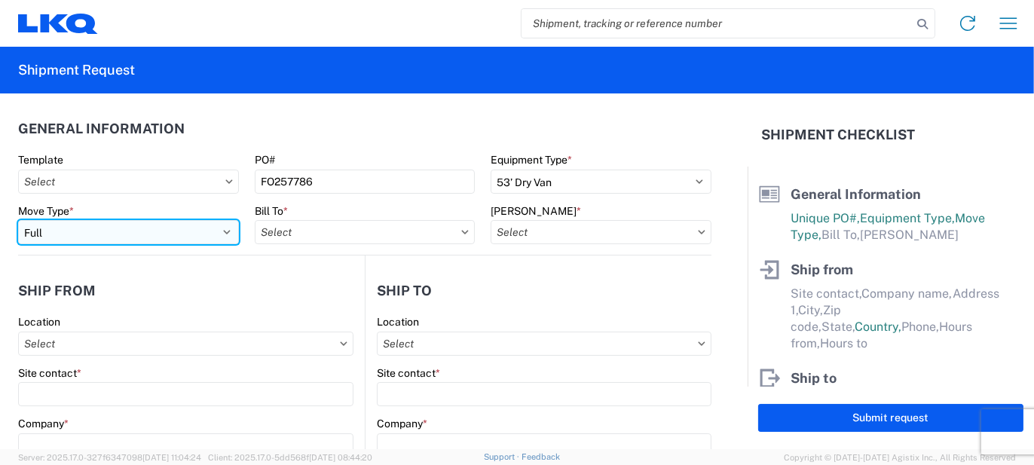
click at [188, 231] on select "Select Full Partial TL" at bounding box center [128, 232] width 221 height 24
select select "PARTIAL_TL"
click at [18, 220] on select "Select Full Partial TL" at bounding box center [128, 232] width 221 height 24
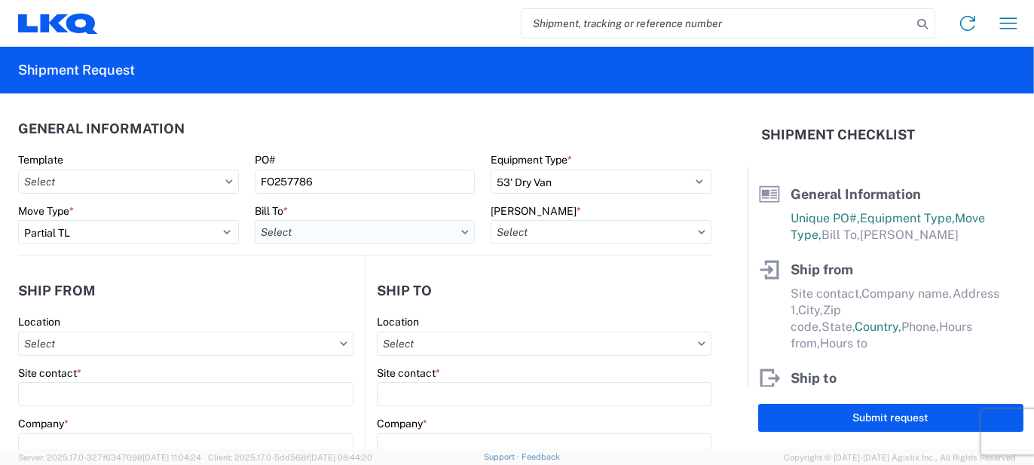
click at [329, 221] on input "Bill To *" at bounding box center [365, 232] width 221 height 24
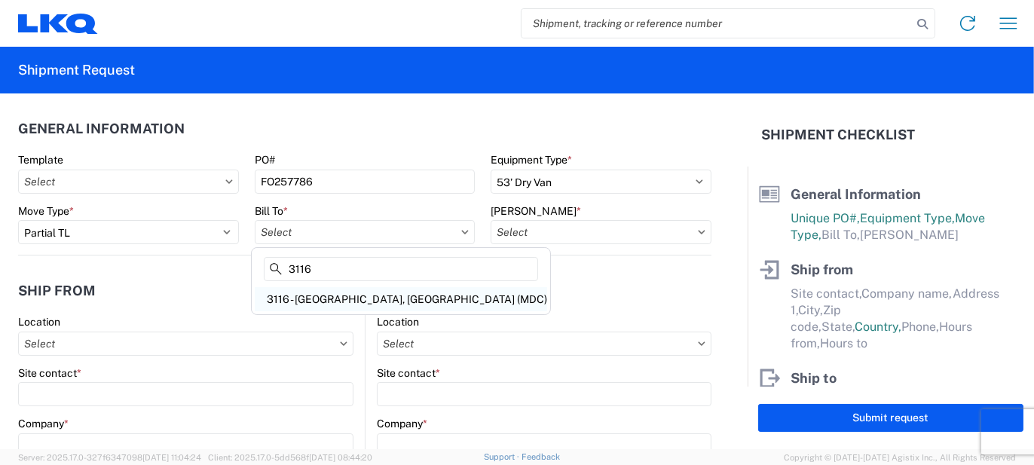
type input "3116"
click at [337, 304] on div "3116 - [GEOGRAPHIC_DATA], [GEOGRAPHIC_DATA] (MDC)" at bounding box center [401, 299] width 292 height 24
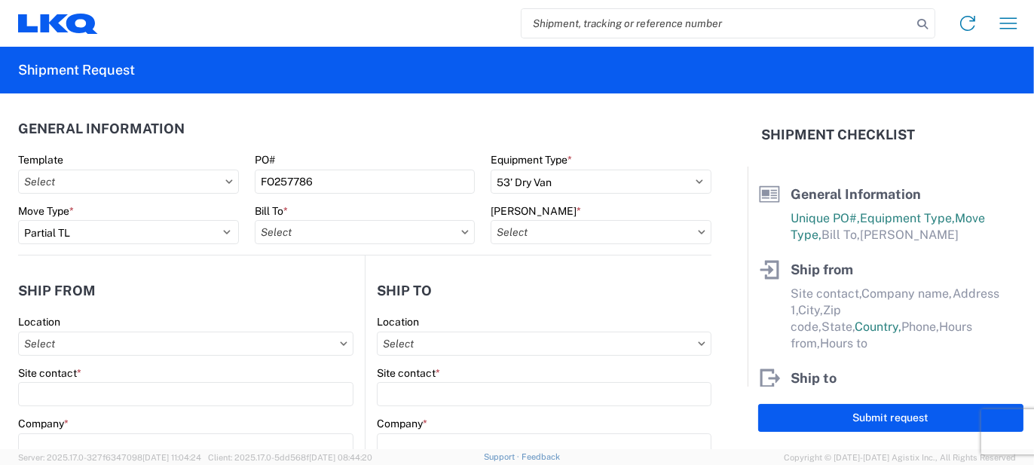
type input "3116 - [GEOGRAPHIC_DATA], [GEOGRAPHIC_DATA] (MDC)"
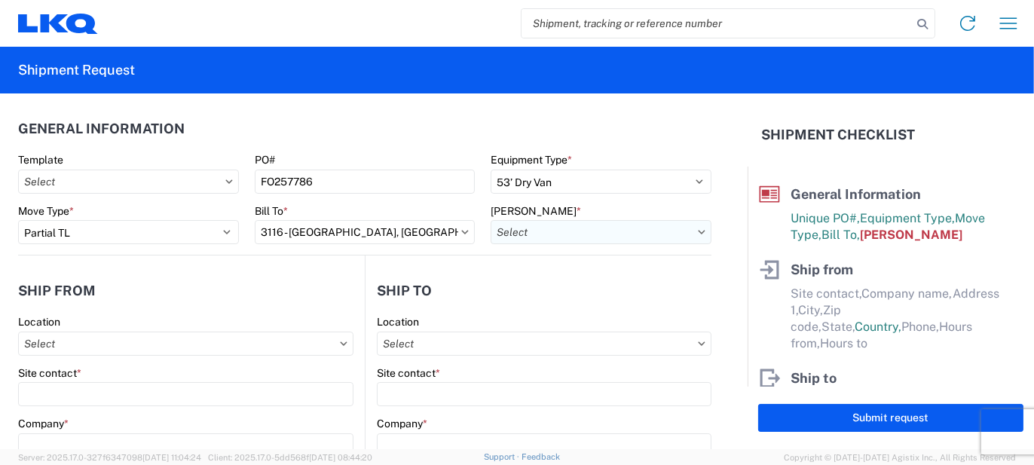
click at [520, 235] on input "[PERSON_NAME] *" at bounding box center [601, 232] width 221 height 24
click at [529, 277] on input at bounding box center [619, 269] width 246 height 24
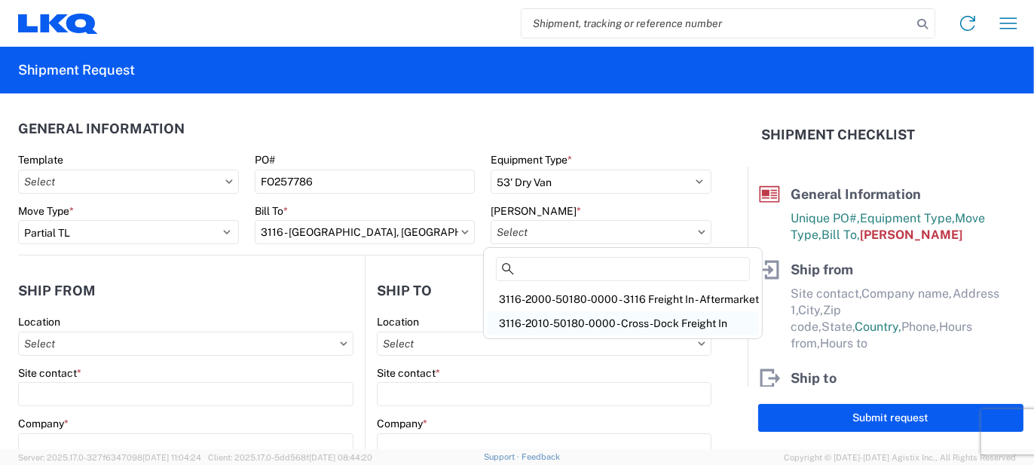
click at [547, 313] on div "3116-2010-50180-0000 - Cross-Dock Freight In" at bounding box center [623, 323] width 272 height 24
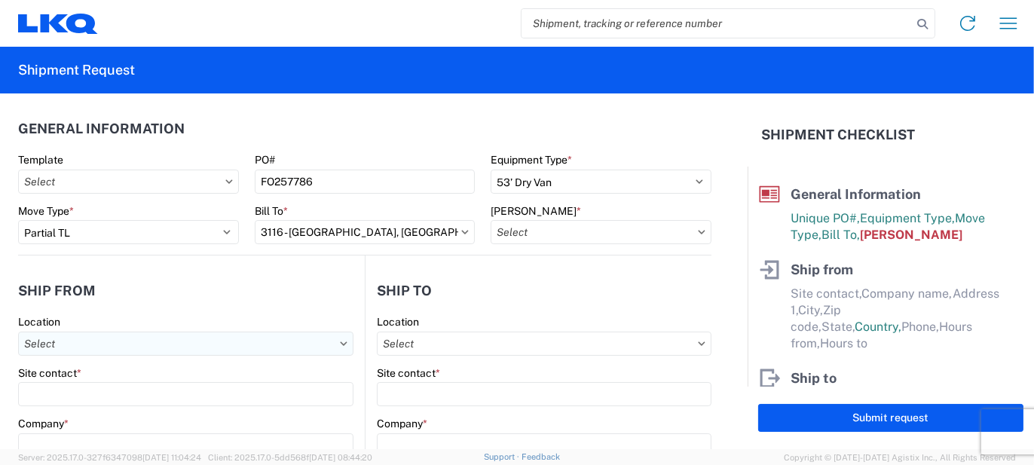
type input "3116-2010-50180-0000 - Cross-Dock Freight In"
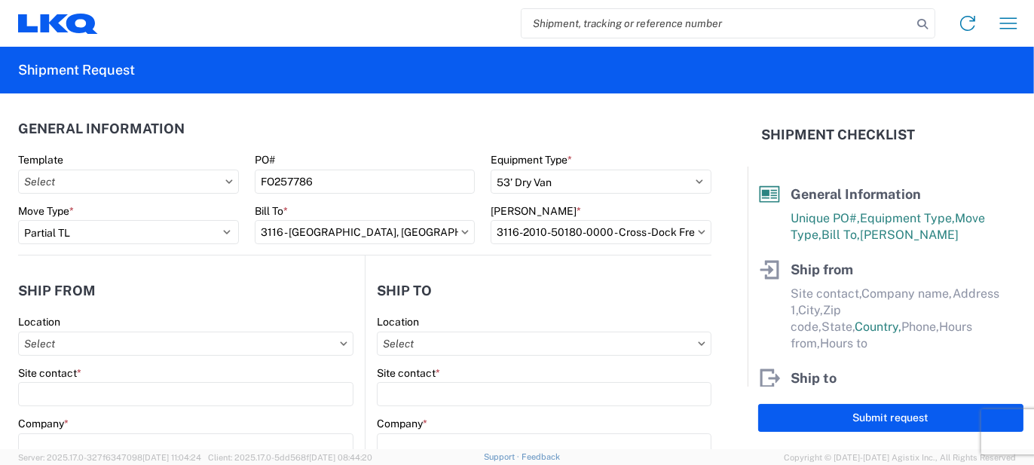
click at [69, 432] on div "Company *" at bounding box center [185, 437] width 335 height 41
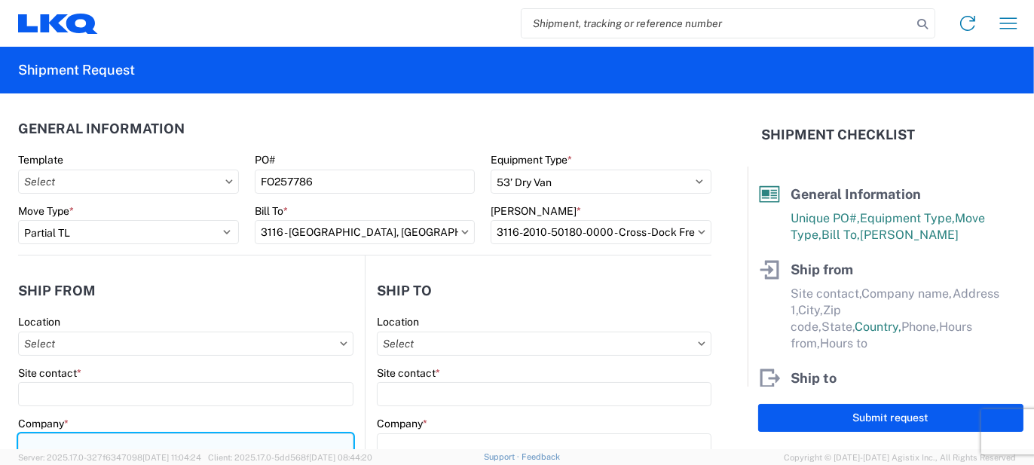
click at [69, 438] on input "Company *" at bounding box center [185, 445] width 335 height 24
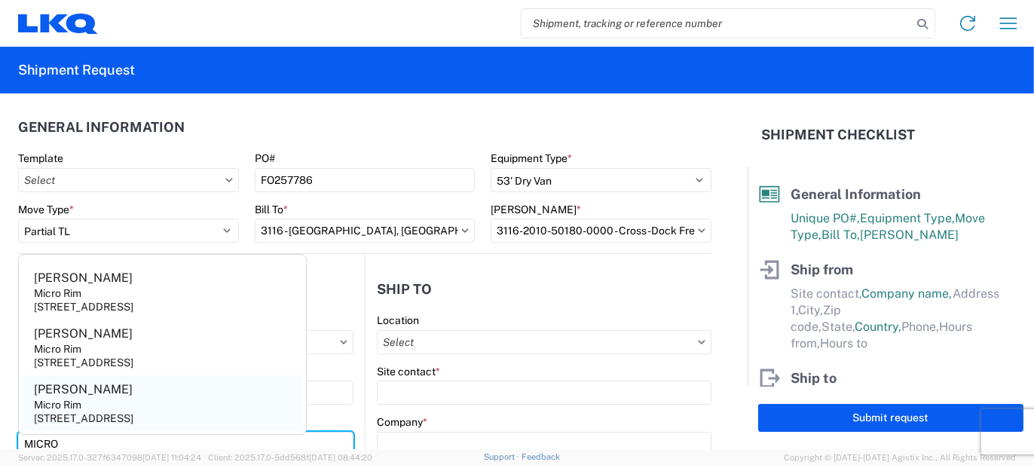
type input "MICRO"
click at [78, 410] on div "Micro Rim" at bounding box center [57, 405] width 47 height 14
type input "[PERSON_NAME]"
type input "Micro Rim"
type input "12800 E. 10 Mile"
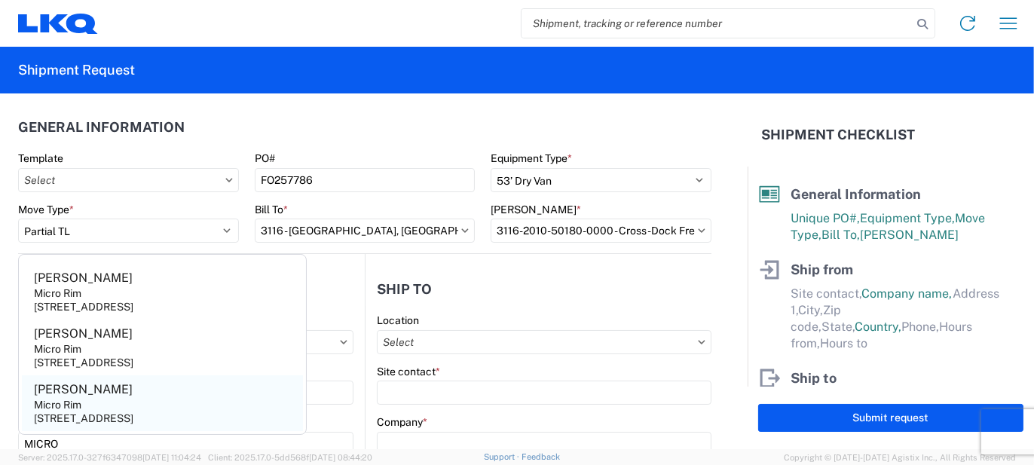
type input "[PERSON_NAME]"
type input "48089"
select select "MI"
select select "US"
type input "[EMAIL_ADDRESS][DOMAIN_NAME]"
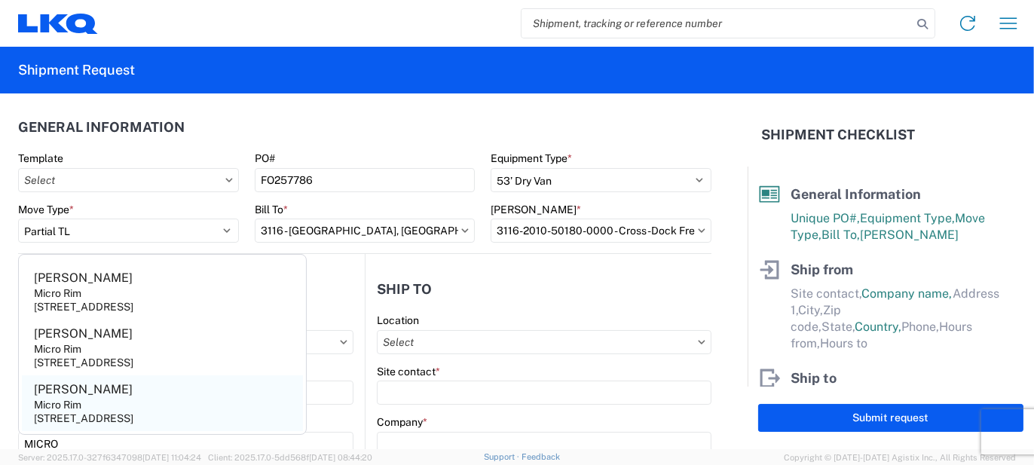
type input "[PHONE_NUMBER]"
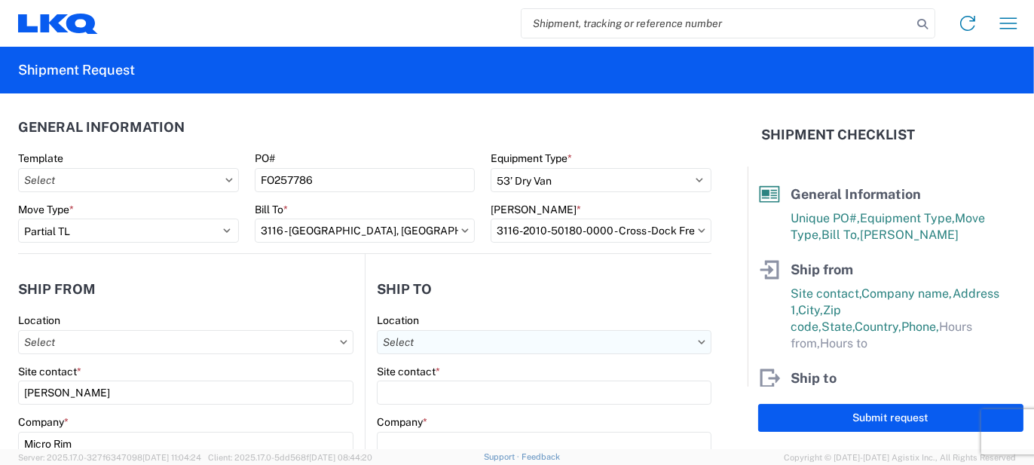
click at [416, 345] on input "Location" at bounding box center [544, 342] width 335 height 24
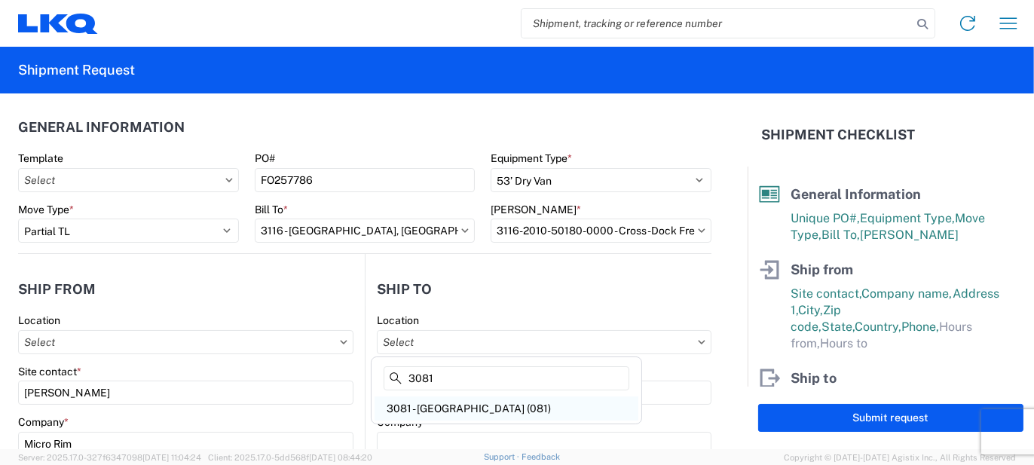
type input "3081"
click at [420, 400] on div "3081 - [GEOGRAPHIC_DATA] (081)" at bounding box center [507, 409] width 264 height 24
type input "3081 - [GEOGRAPHIC_DATA] (081)"
type input "LKQ Corporation"
type input "11701 NW 101 RD Suite 1"
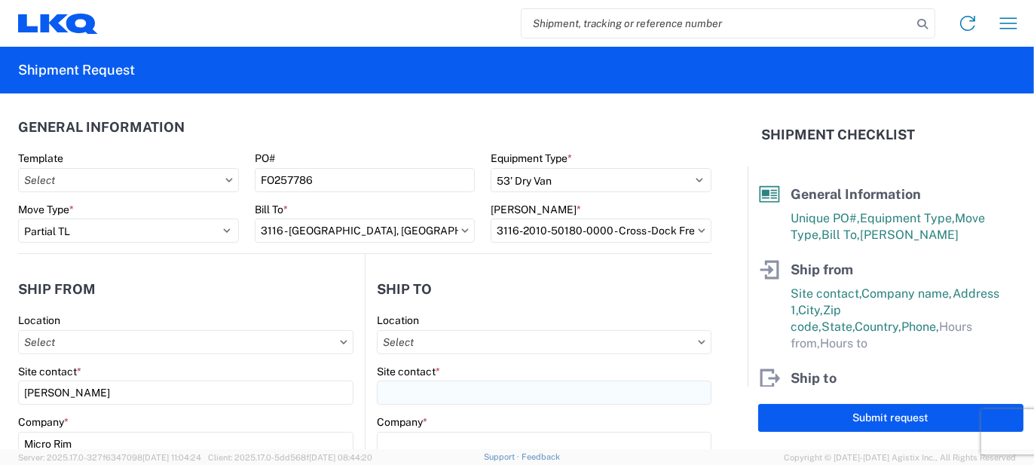
type input "Medley"
type input "33178"
select select "FL"
select select "US"
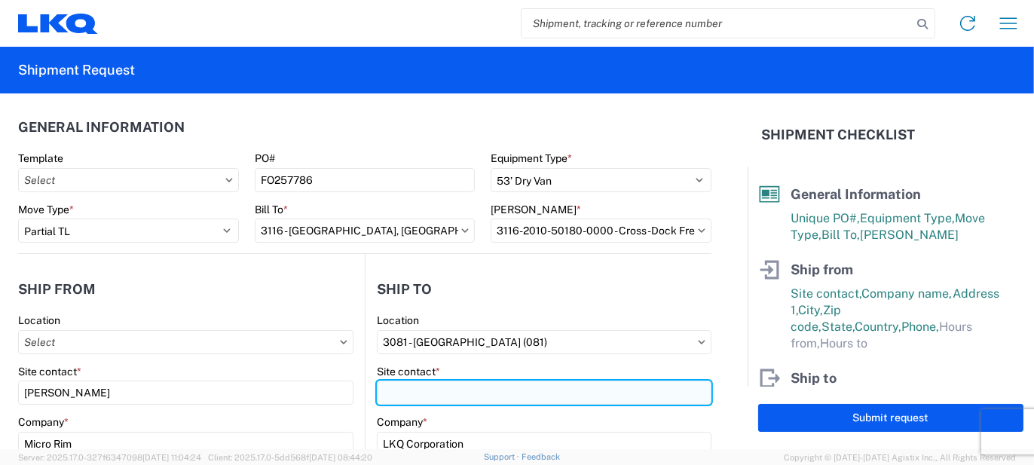
click at [396, 394] on input "Site contact *" at bounding box center [544, 393] width 335 height 24
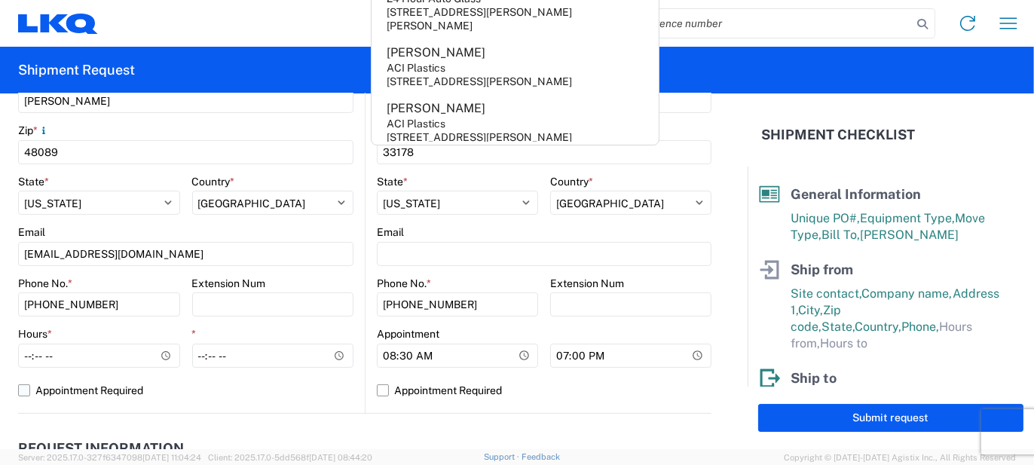
scroll to position [529, 0]
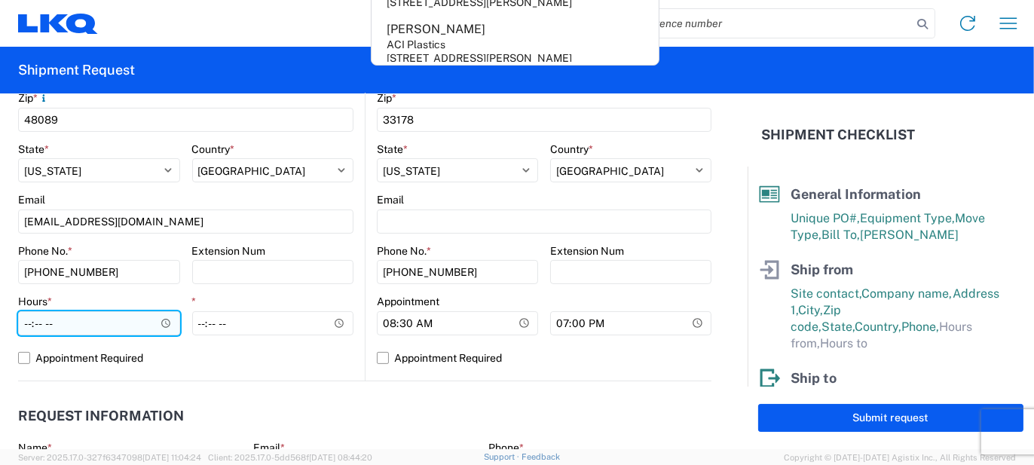
click at [122, 317] on input "Hours *" at bounding box center [99, 323] width 162 height 24
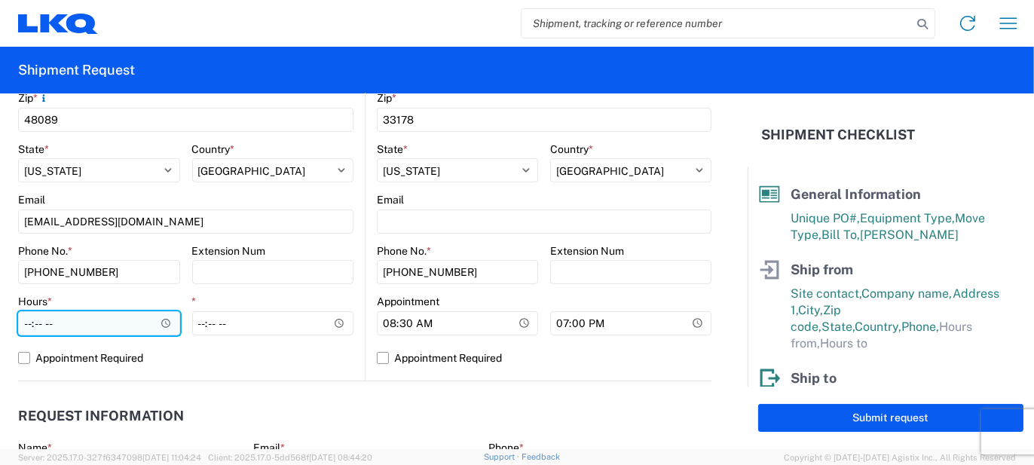
type input "07:00"
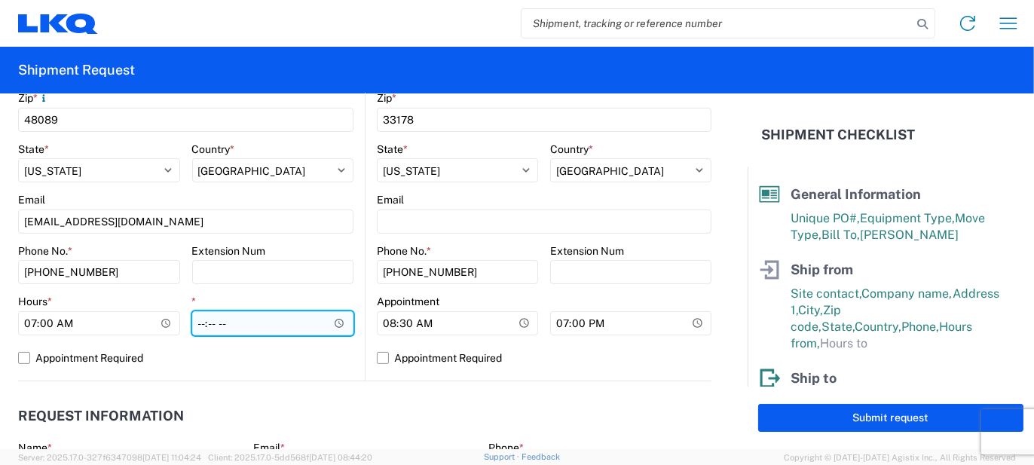
click at [195, 322] on input "*" at bounding box center [273, 323] width 162 height 24
type input "15:30"
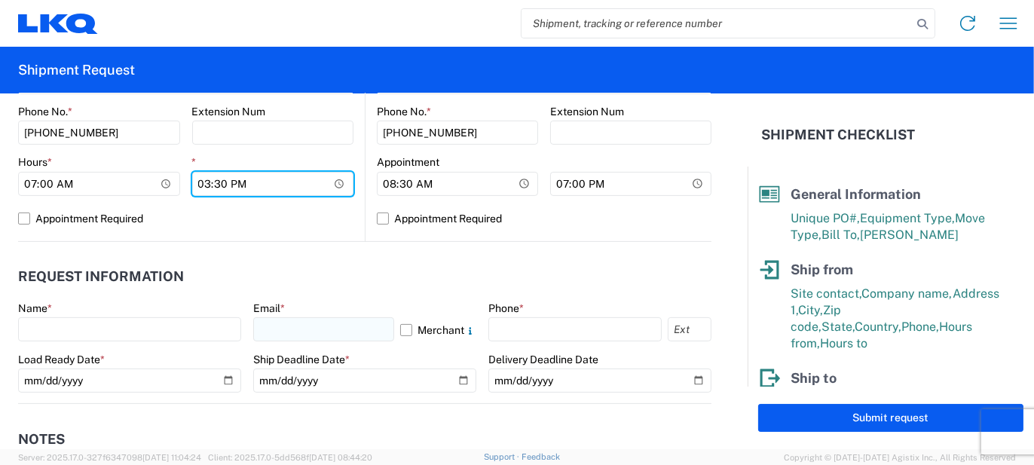
scroll to position [680, 0]
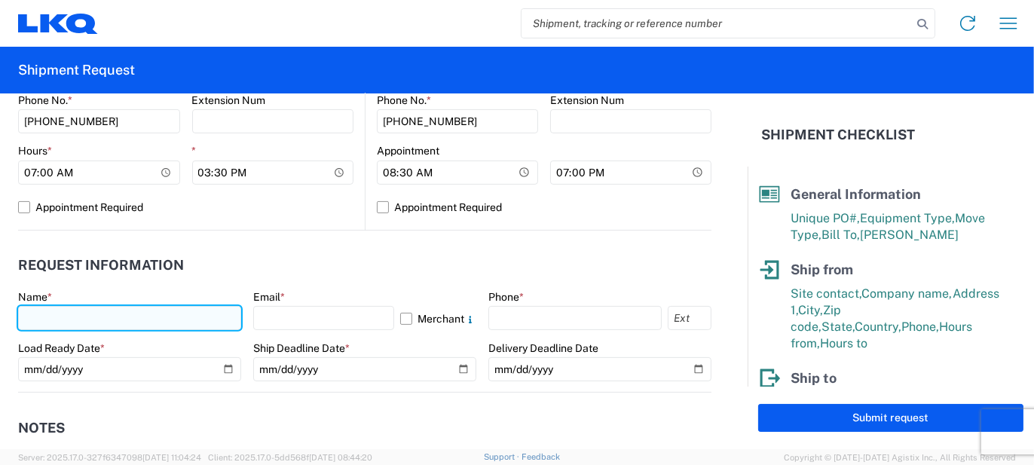
click at [219, 320] on input "text" at bounding box center [129, 318] width 223 height 24
type input "[PERSON_NAME]"
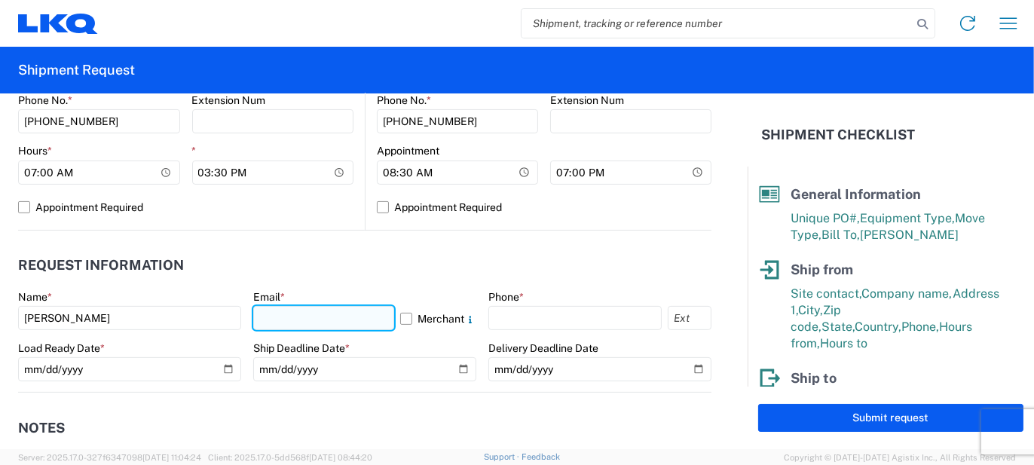
click at [258, 326] on input "text" at bounding box center [323, 318] width 141 height 24
type input "[EMAIL_ADDRESS][PERSON_NAME][DOMAIN_NAME]"
click at [405, 316] on label "Merchant" at bounding box center [438, 318] width 76 height 24
click at [0, 0] on input "Merchant" at bounding box center [0, 0] width 0 height 0
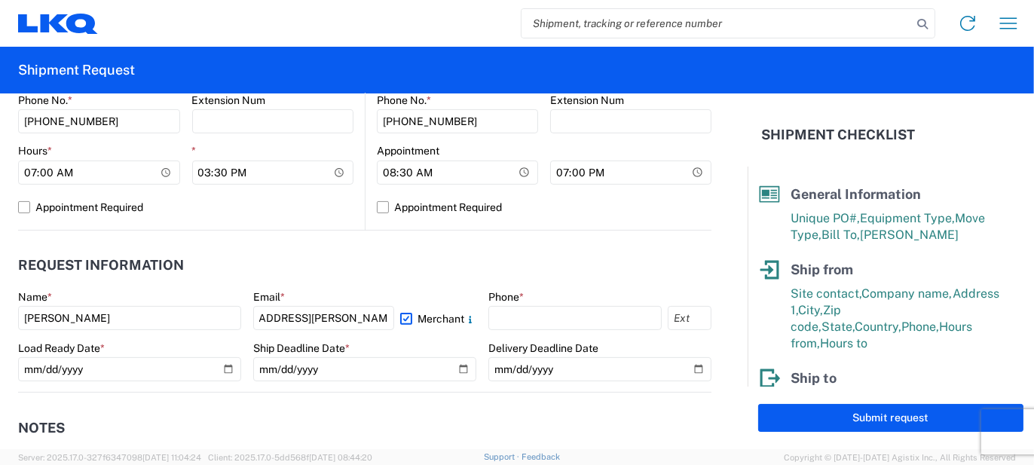
scroll to position [0, 0]
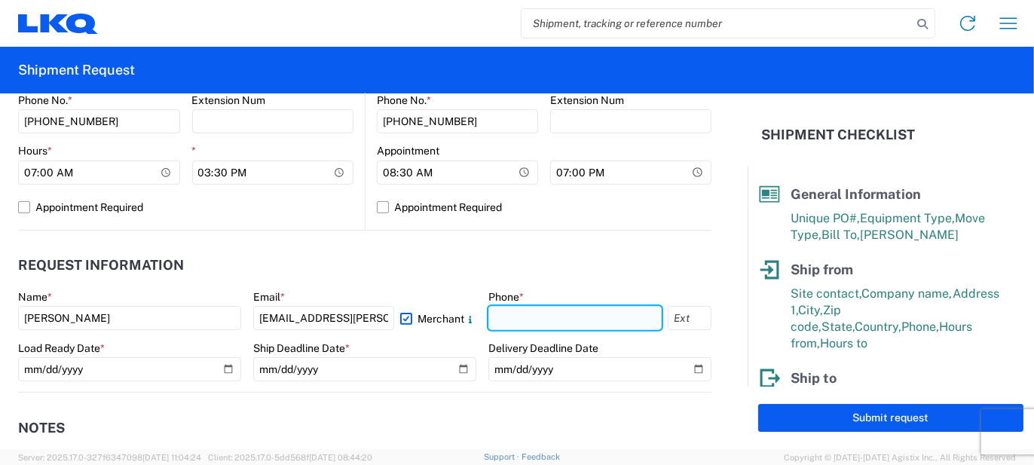
click at [516, 320] on input "text" at bounding box center [574, 318] width 173 height 24
type input "5862551686"
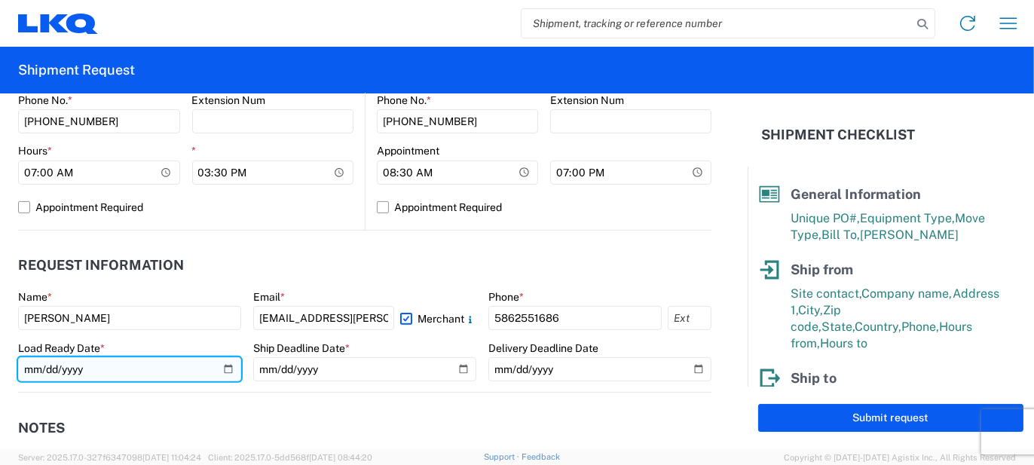
click at [223, 363] on input "date" at bounding box center [129, 369] width 223 height 24
type input "[DATE]"
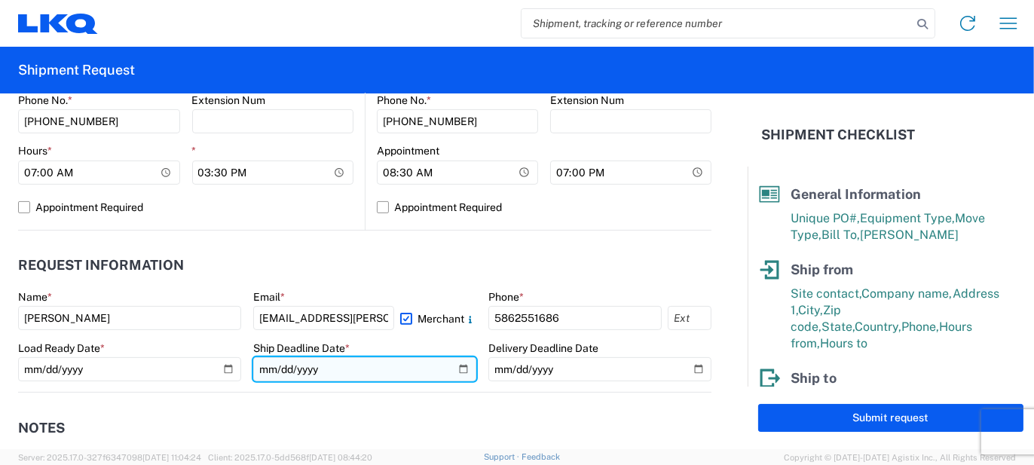
click at [460, 367] on input "date" at bounding box center [364, 369] width 223 height 24
click at [452, 365] on input "[DATE]" at bounding box center [364, 369] width 223 height 24
type input "[DATE]"
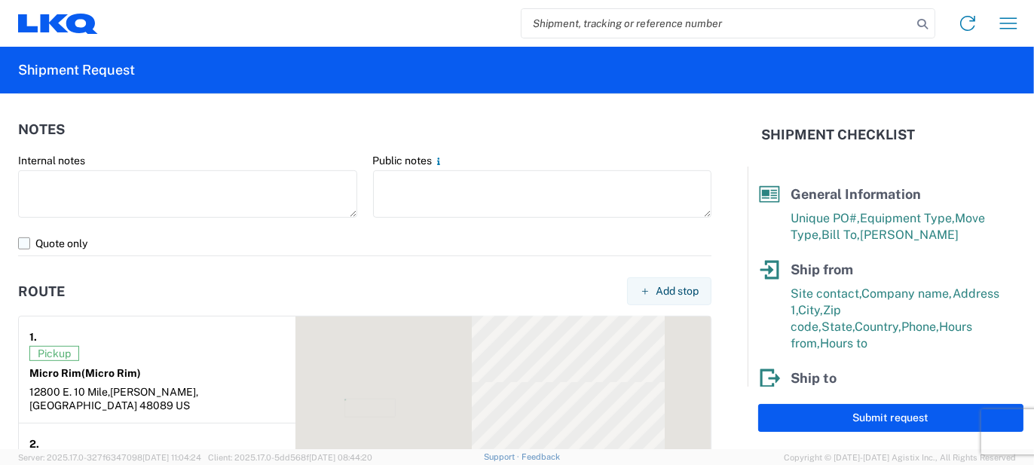
scroll to position [982, 0]
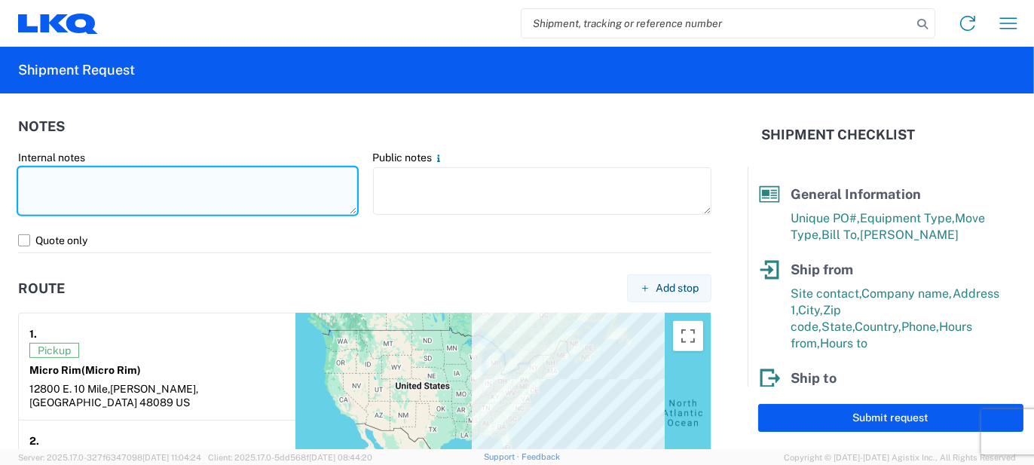
click at [207, 210] on textarea at bounding box center [187, 190] width 339 height 47
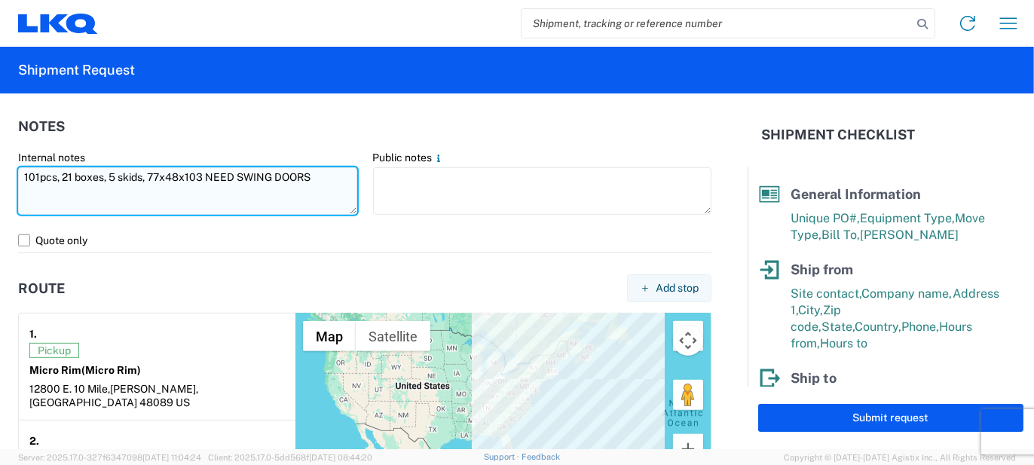
type textarea "101pcs, 21 boxes, 5 skids, 77x48x103 NEED SWING DOORS"
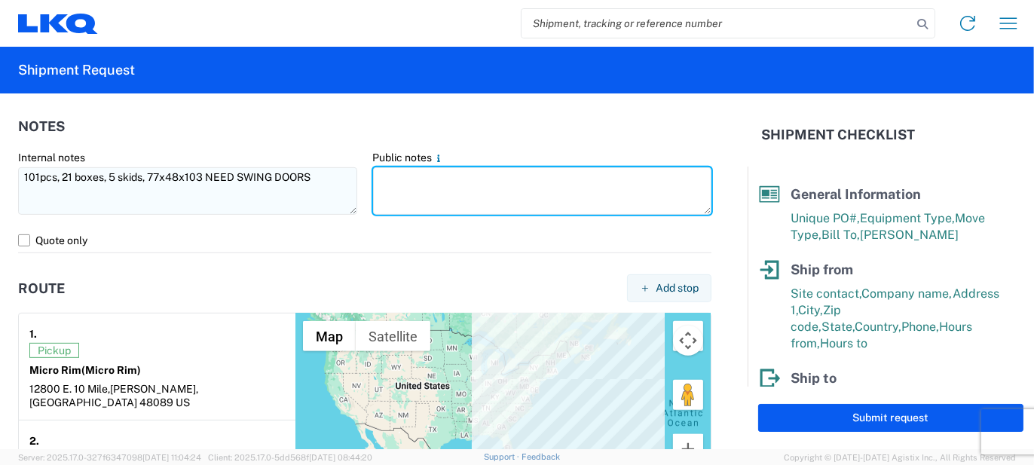
paste textarea "101pcs, 21 boxes, 5 skids, 77x48x103 NEED SWING DOORS"
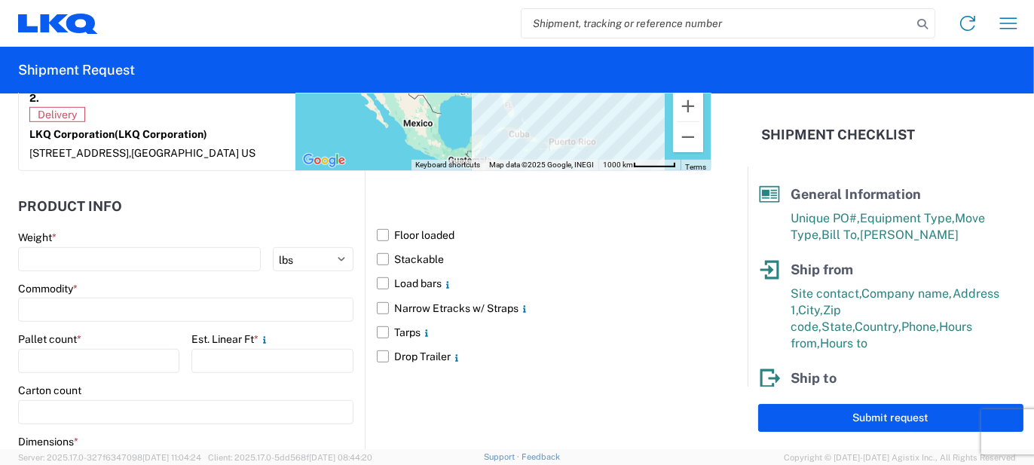
scroll to position [1358, 0]
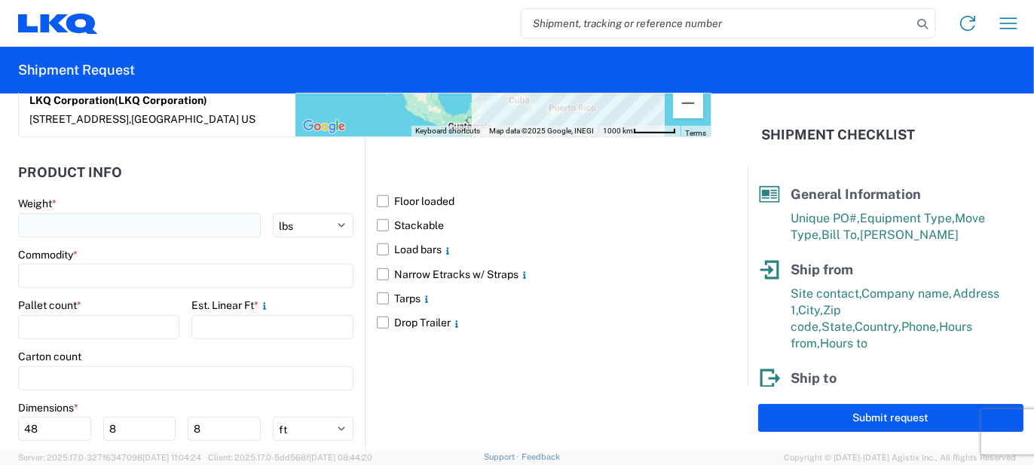
type textarea "101pcs, 21 boxes, 5 skids, 77x48x103 NEED SWING DOORS"
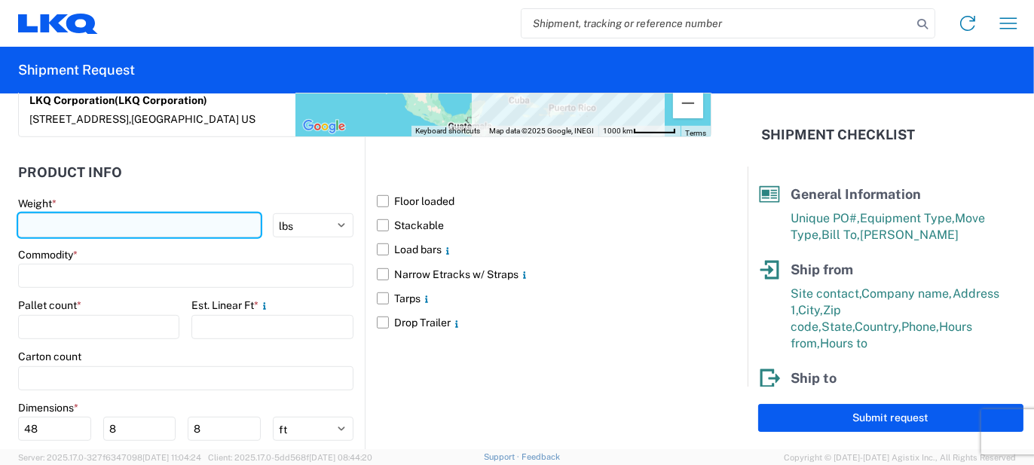
click at [177, 213] on input "number" at bounding box center [139, 225] width 243 height 24
type input "2000"
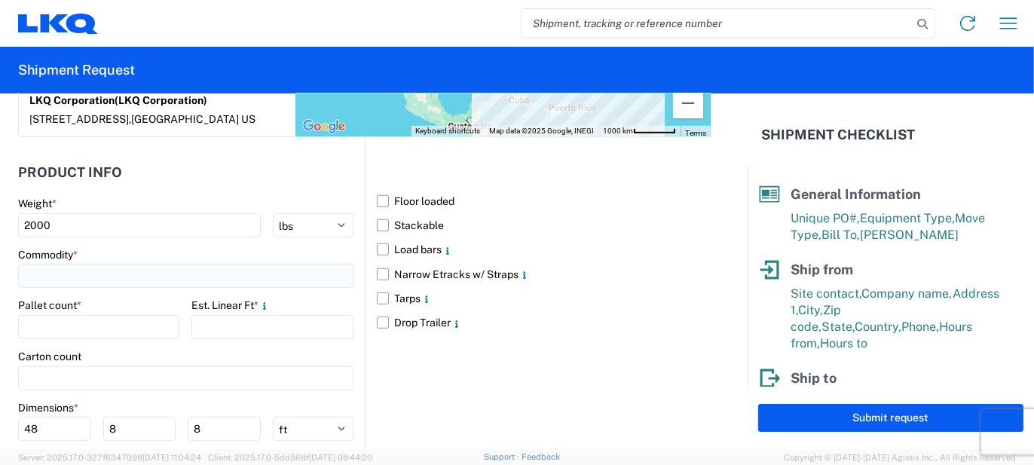
click at [133, 264] on input at bounding box center [185, 276] width 335 height 24
click at [107, 306] on input at bounding box center [154, 297] width 246 height 24
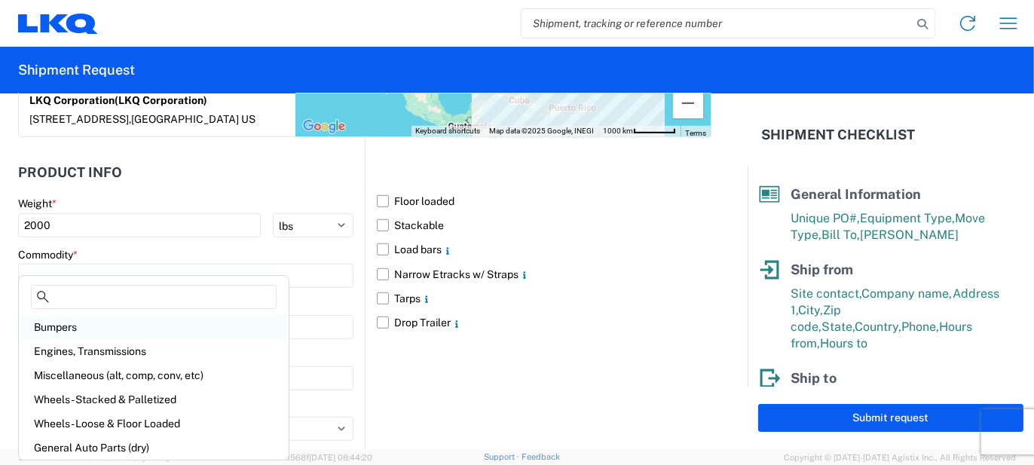
click at [63, 329] on div "Bumpers" at bounding box center [154, 327] width 264 height 24
type input "Bumpers"
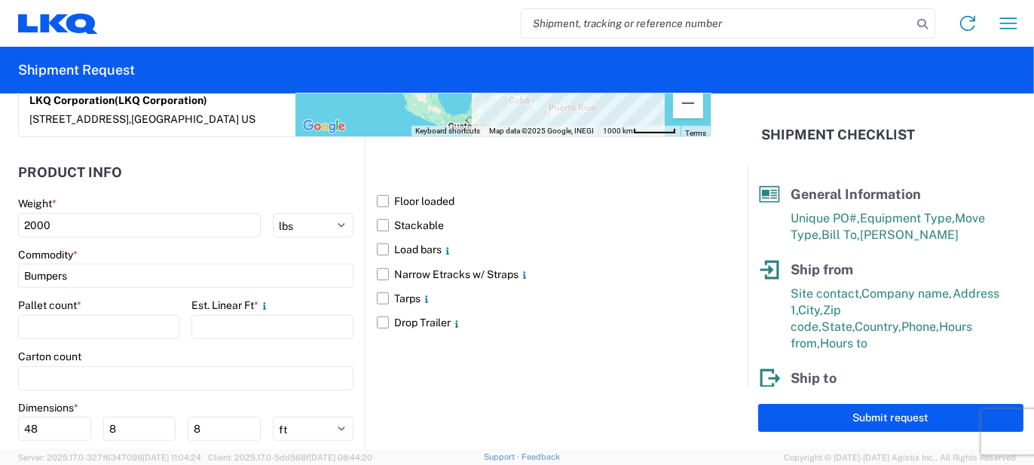
click at [116, 299] on div "Pallet count *" at bounding box center [98, 306] width 161 height 14
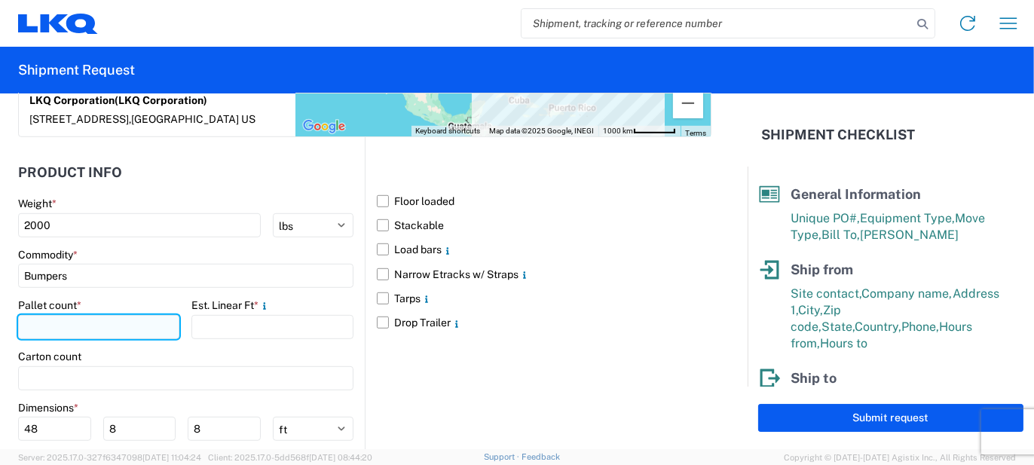
click at [111, 315] on input "number" at bounding box center [98, 327] width 161 height 24
type input "5"
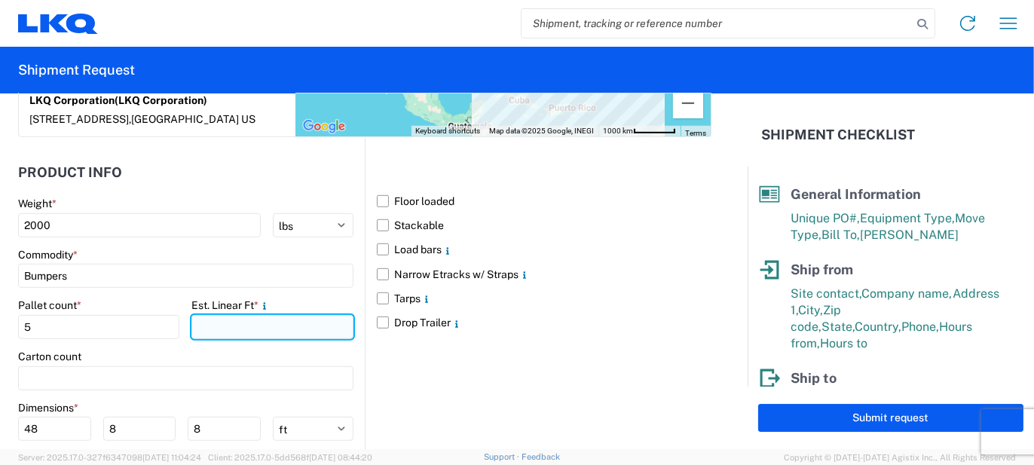
click at [241, 320] on input "number" at bounding box center [271, 327] width 161 height 24
type input "20"
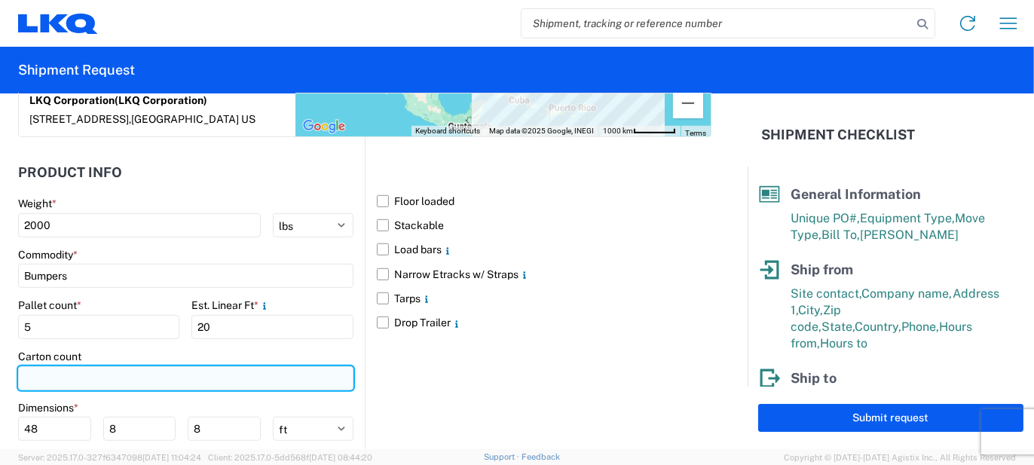
click at [164, 366] on input "number" at bounding box center [185, 378] width 335 height 24
type input "21"
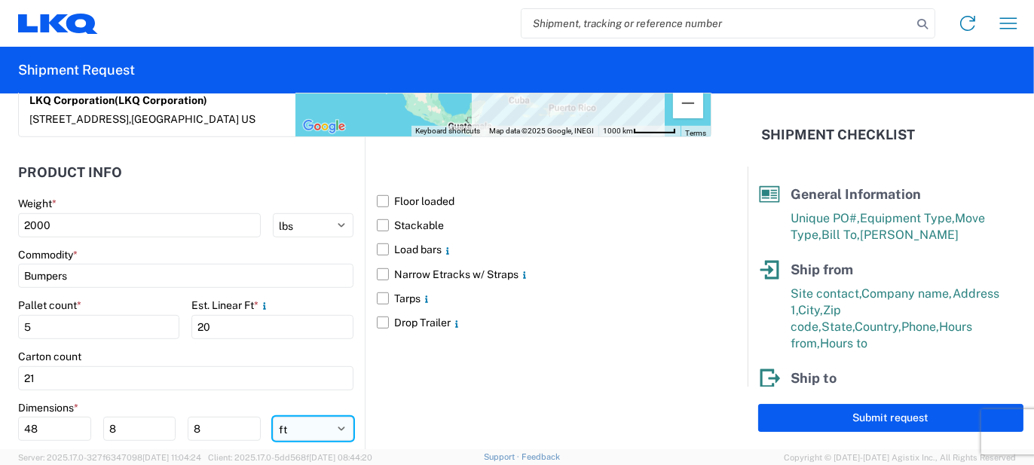
click at [306, 418] on select "ft in cm" at bounding box center [313, 429] width 81 height 24
select select "IN"
click at [273, 417] on select "ft in cm" at bounding box center [313, 429] width 81 height 24
type input "576"
type input "96"
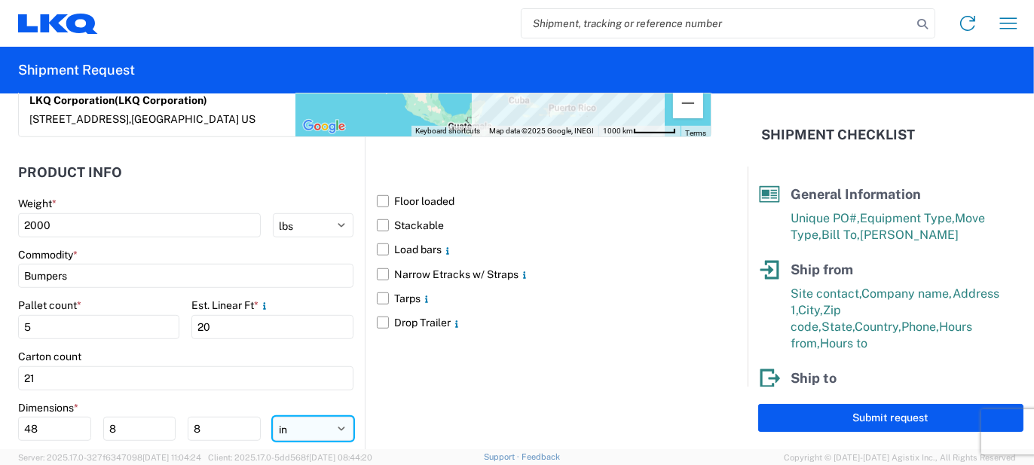
type input "96"
click at [75, 417] on input "576" at bounding box center [54, 429] width 73 height 24
click at [76, 417] on input "576" at bounding box center [54, 429] width 73 height 24
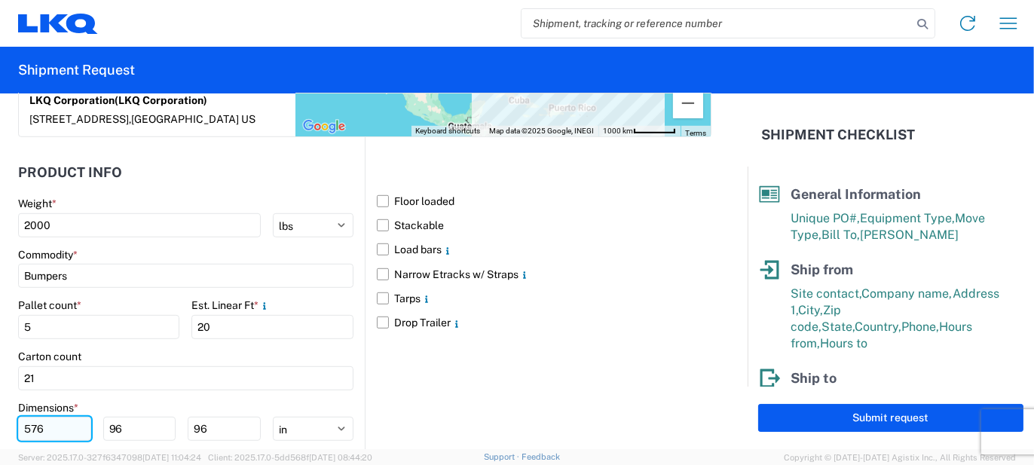
click at [76, 417] on input "576" at bounding box center [54, 429] width 73 height 24
type input "77"
click at [133, 417] on input "96" at bounding box center [139, 429] width 73 height 24
click at [132, 417] on input "96" at bounding box center [139, 429] width 73 height 24
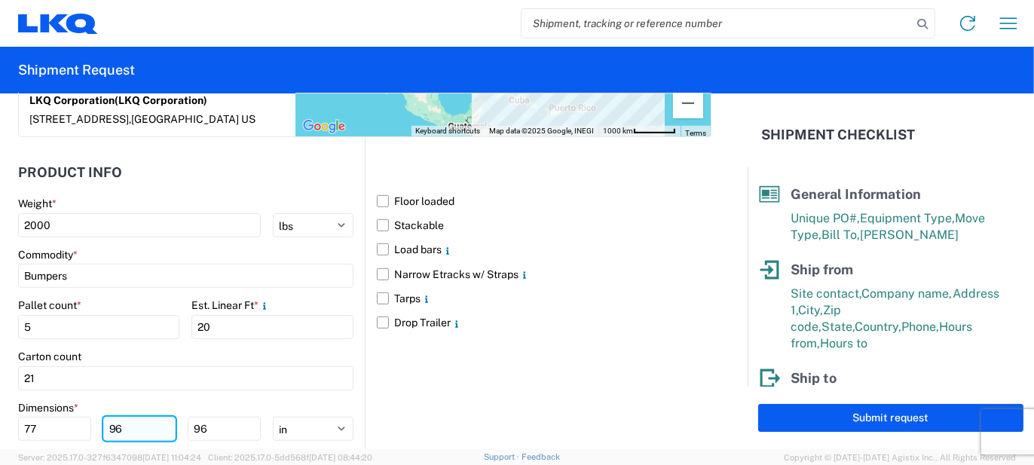
click at [131, 417] on input "96" at bounding box center [139, 429] width 73 height 24
type input "48"
click at [197, 417] on input "96" at bounding box center [224, 429] width 73 height 24
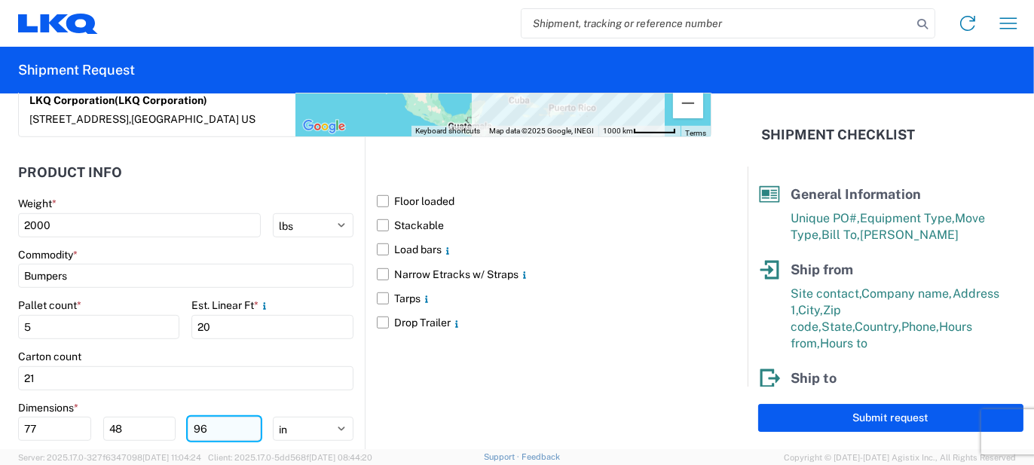
click at [197, 417] on input "96" at bounding box center [224, 429] width 73 height 24
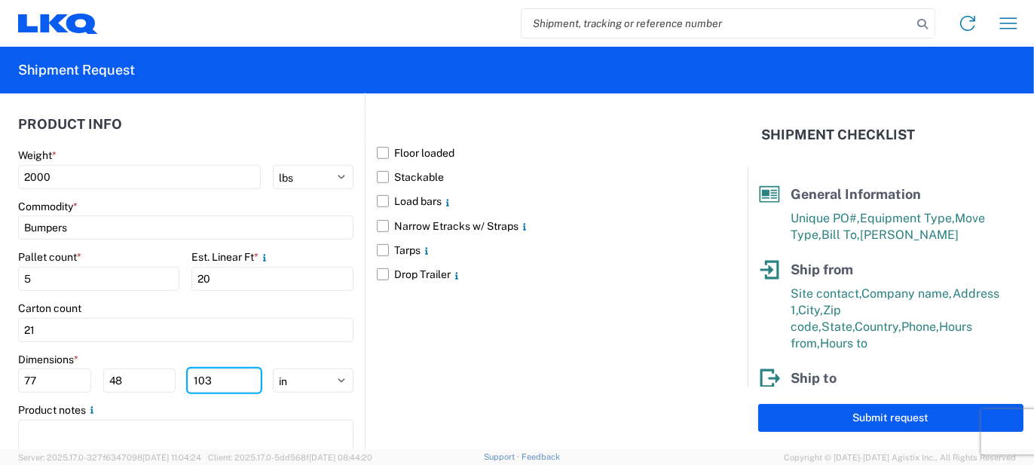
scroll to position [1449, 0]
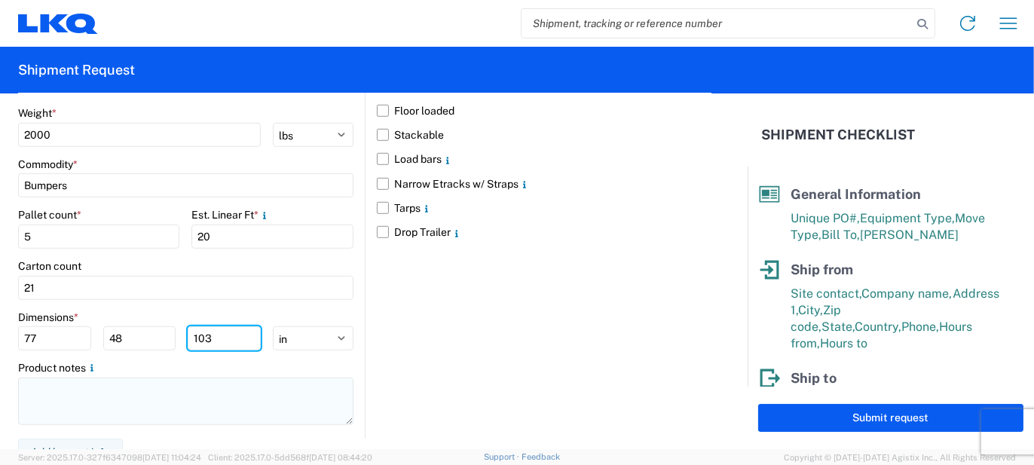
type input "103"
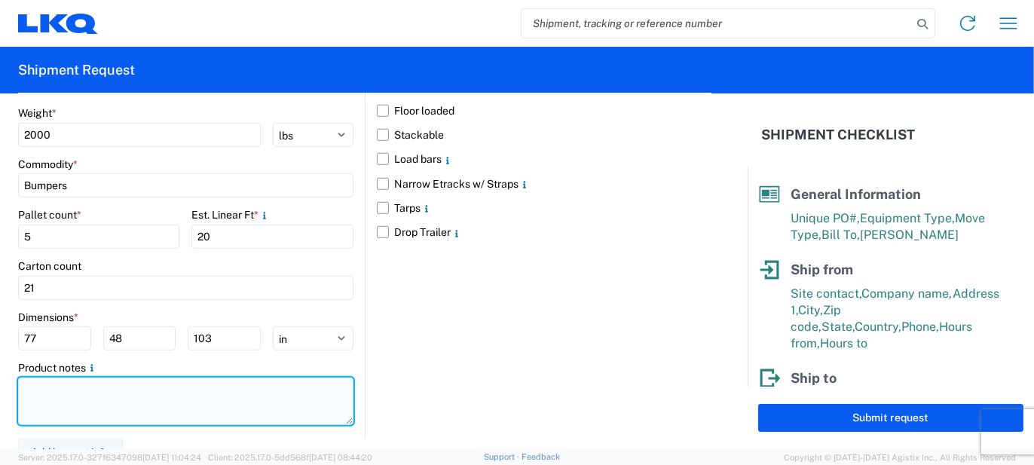
click at [167, 378] on textarea at bounding box center [185, 401] width 335 height 47
paste textarea "101pcs, 21 boxes, 5 skids, 77x48x103 NEED SWING DOORS"
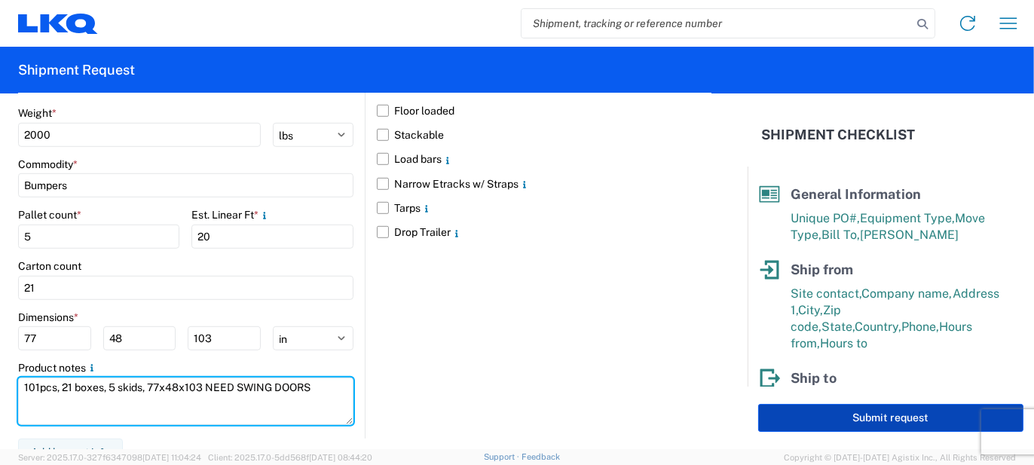
type textarea "101pcs, 21 boxes, 5 skids, 77x48x103 NEED SWING DOORS"
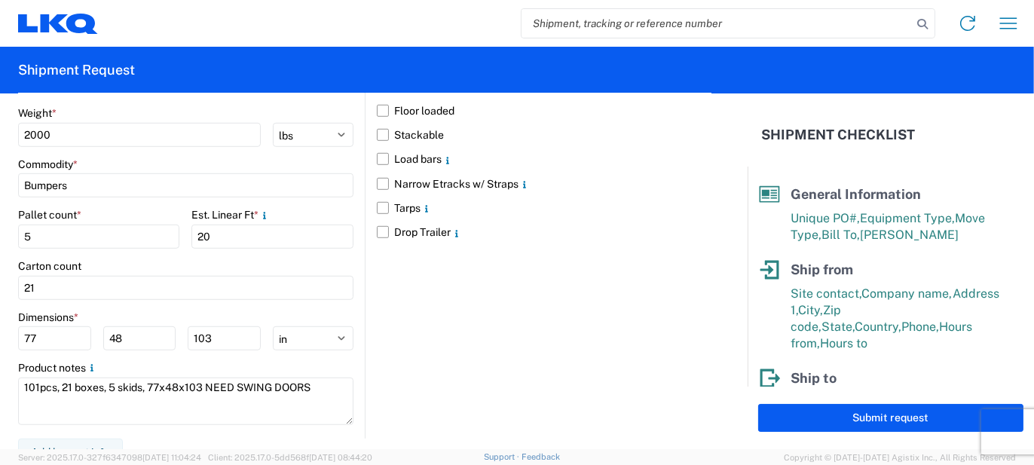
click at [801, 403] on div "Submit request" at bounding box center [891, 418] width 286 height 63
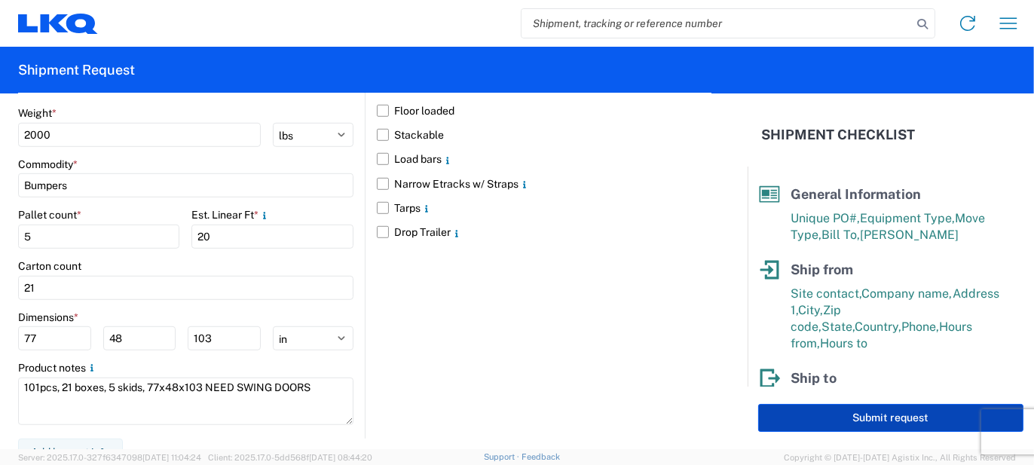
click at [799, 420] on button "Submit request" at bounding box center [890, 418] width 265 height 28
select select "MI"
select select "US"
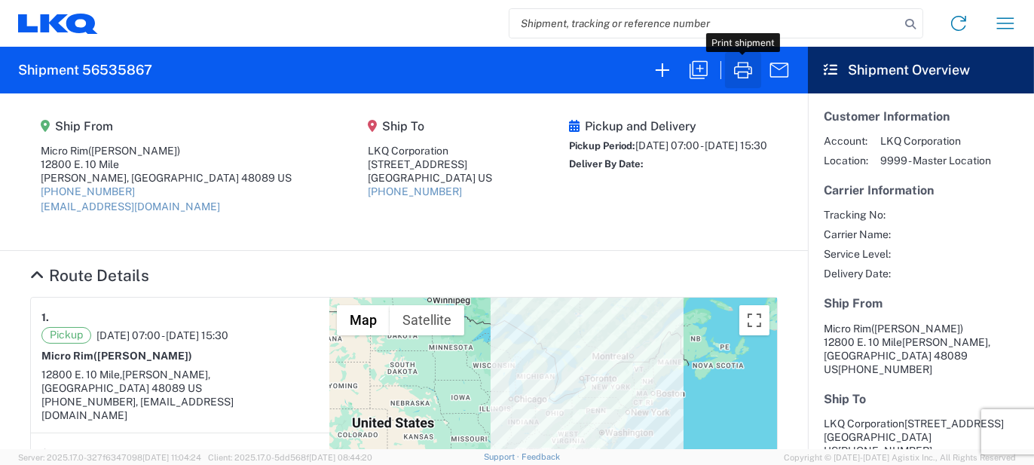
click at [739, 81] on button "button" at bounding box center [743, 70] width 36 height 36
